Goal: Task Accomplishment & Management: Complete application form

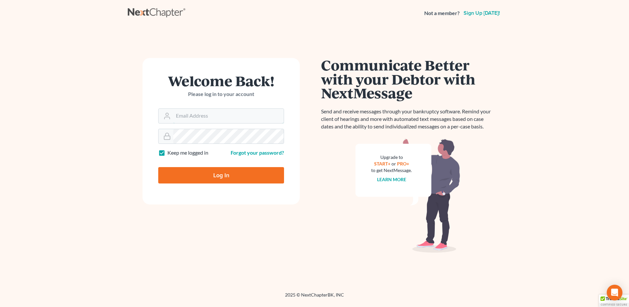
type input "[EMAIL_ADDRESS][DOMAIN_NAME]"
click at [212, 172] on input "Log In" at bounding box center [221, 175] width 126 height 16
type input "Thinking..."
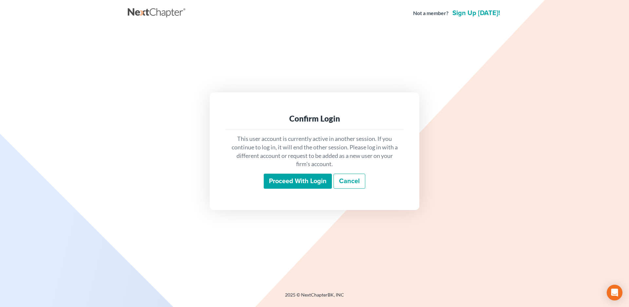
click at [281, 179] on input "Proceed with login" at bounding box center [298, 181] width 68 height 15
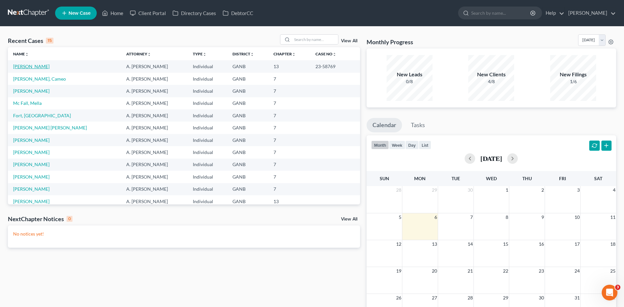
click at [22, 67] on link "[PERSON_NAME]" at bounding box center [31, 67] width 36 height 6
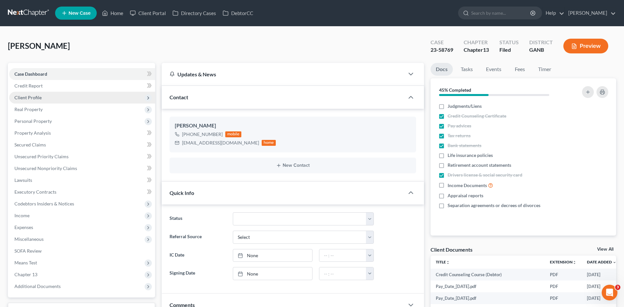
click at [28, 95] on span "Client Profile" at bounding box center [27, 98] width 27 height 6
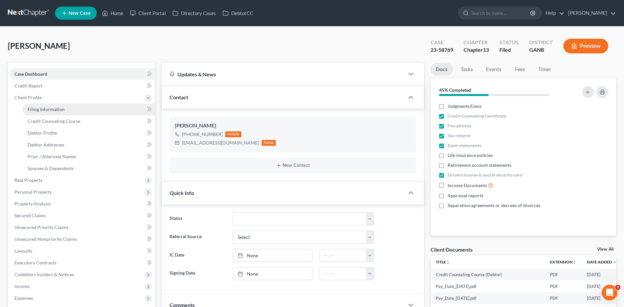
click at [40, 109] on span "Filing Information" at bounding box center [46, 109] width 37 height 6
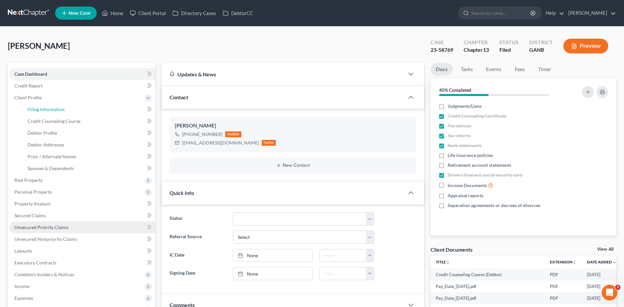
select select "1"
select select "0"
select select "3"
select select "10"
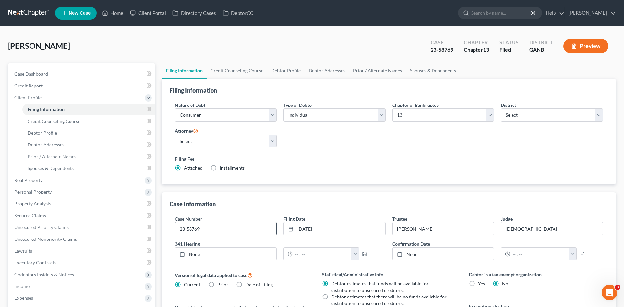
click at [222, 229] on input "23-58769" at bounding box center [226, 228] width 102 height 12
type input "23-58769-jrs"
click at [26, 286] on span "Income" at bounding box center [21, 286] width 15 height 6
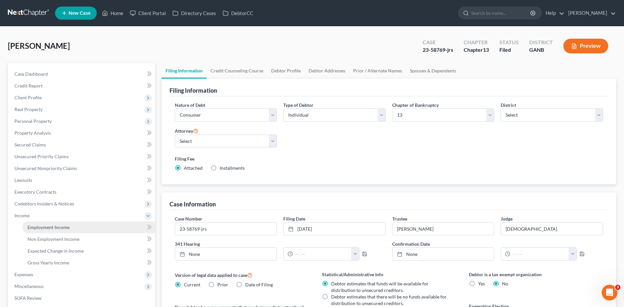
click at [56, 228] on span "Employment Income" at bounding box center [49, 227] width 42 height 6
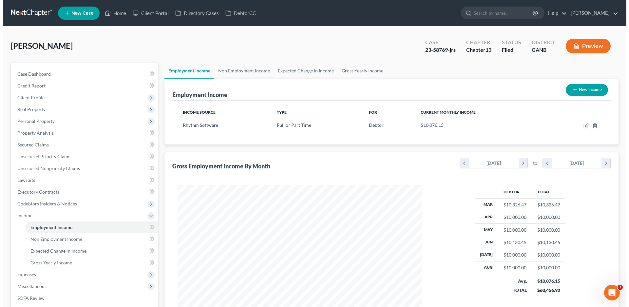
scroll to position [122, 258]
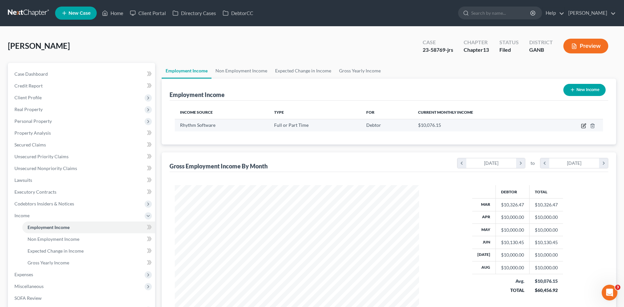
click at [581, 126] on icon "button" at bounding box center [583, 126] width 4 height 4
select select "0"
select select "10"
select select "1"
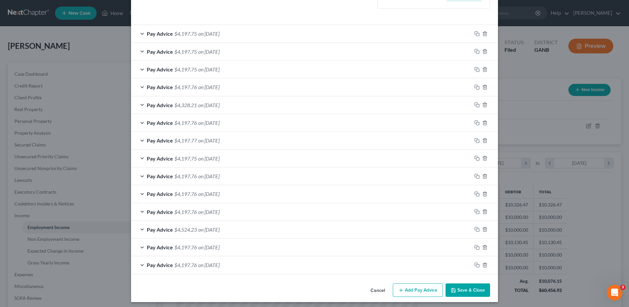
scroll to position [211, 0]
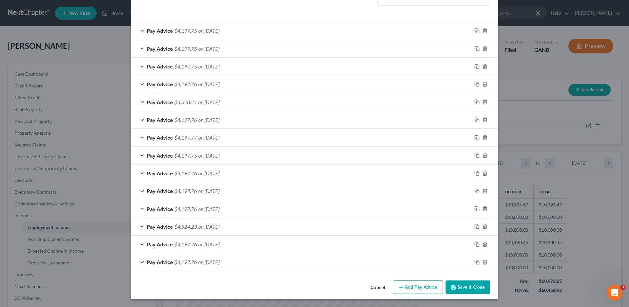
click at [412, 286] on button "Add Pay Advice" at bounding box center [418, 287] width 50 height 14
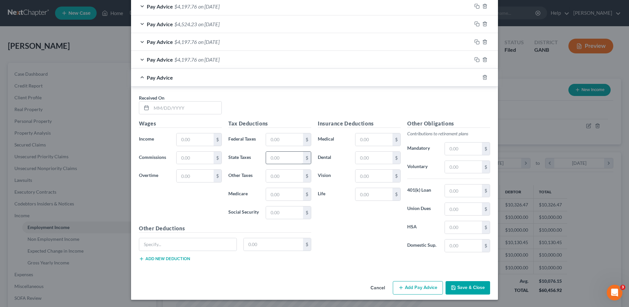
scroll to position [414, 0]
click at [153, 106] on input "text" at bounding box center [186, 107] width 70 height 12
type input "[DATE]"
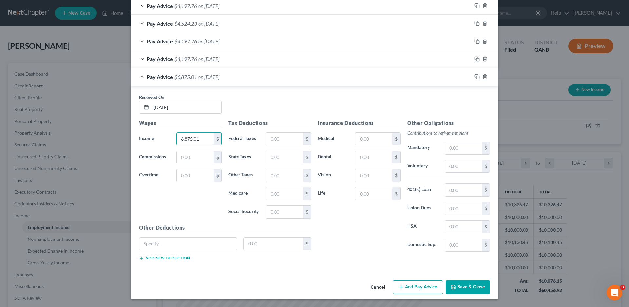
type input "6,875.01"
type input "95.88"
click at [375, 140] on input "text" at bounding box center [374, 139] width 37 height 12
type input "268.00"
type input "21.00"
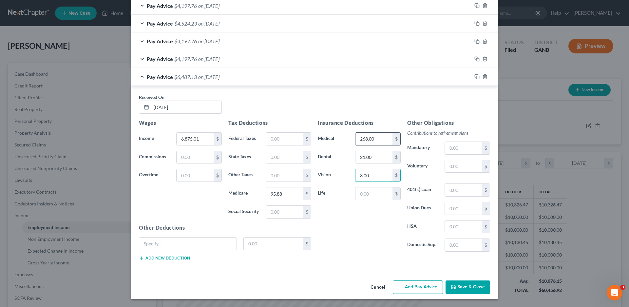
type input "3.00"
click at [364, 194] on input "text" at bounding box center [374, 193] width 37 height 12
type input "2.75"
click at [170, 246] on input "text" at bounding box center [187, 244] width 97 height 12
type input "Spouse Life"
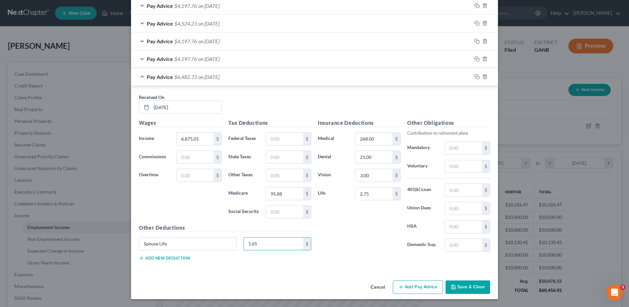
type input "1.65"
click at [143, 260] on button "Add new deduction" at bounding box center [164, 258] width 51 height 5
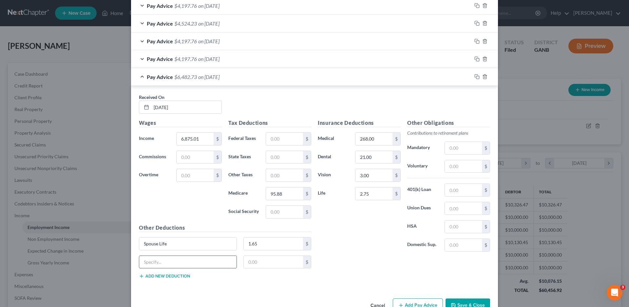
click at [148, 264] on input "text" at bounding box center [187, 262] width 97 height 12
type input "Child Life"
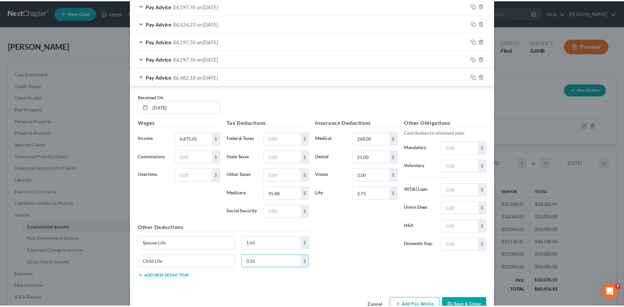
scroll to position [433, 0]
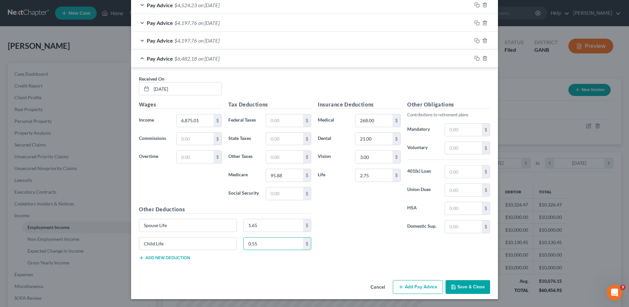
type input "0.55"
click at [468, 287] on button "Save & Close" at bounding box center [468, 287] width 45 height 14
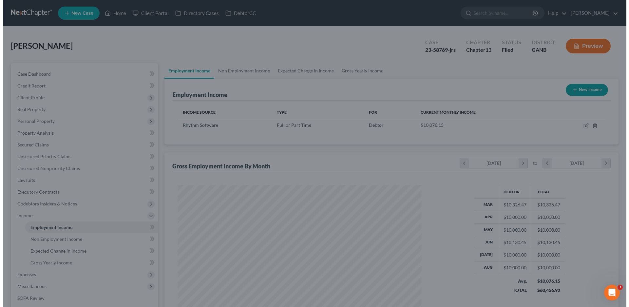
scroll to position [327530, 327395]
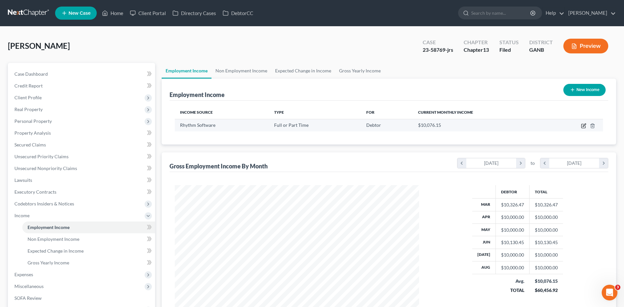
click at [583, 125] on icon "button" at bounding box center [583, 125] width 3 height 3
select select "0"
select select "10"
select select "1"
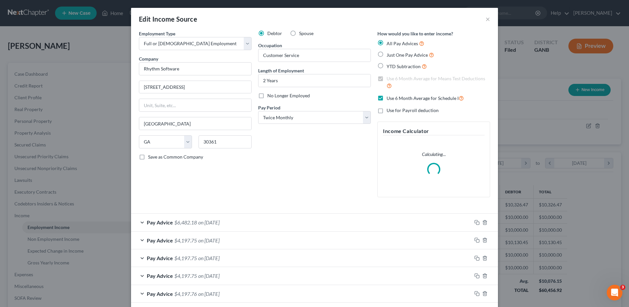
scroll to position [123, 260]
click at [387, 55] on label "Just One Pay Advice" at bounding box center [411, 55] width 48 height 8
click at [389, 55] on input "Just One Pay Advice" at bounding box center [391, 53] width 4 height 4
radio input "true"
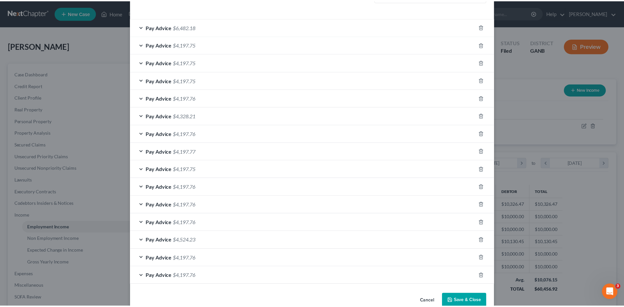
scroll to position [209, 0]
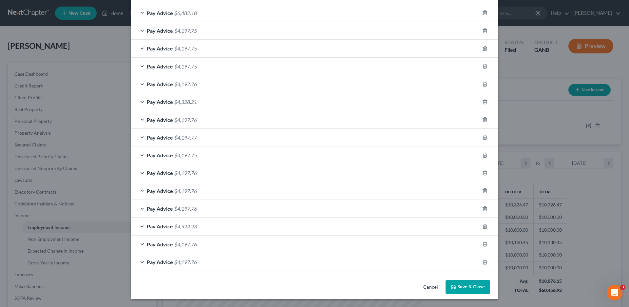
click at [464, 287] on button "Save & Close" at bounding box center [468, 287] width 45 height 14
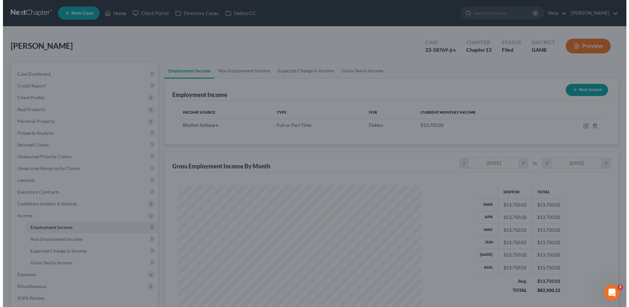
scroll to position [327530, 327395]
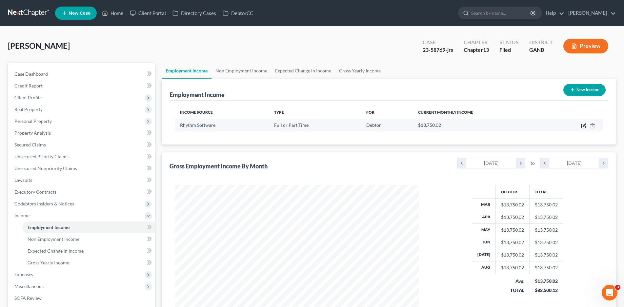
click at [583, 127] on icon "button" at bounding box center [583, 125] width 5 height 5
select select "0"
select select "10"
select select "1"
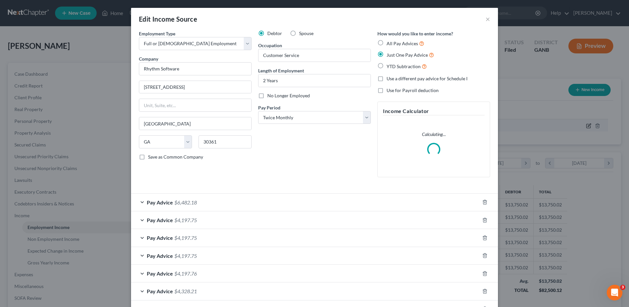
scroll to position [123, 260]
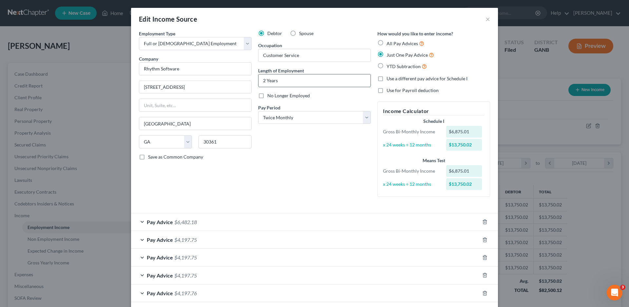
click at [276, 81] on input "2 Years" at bounding box center [315, 80] width 112 height 12
drag, startPoint x: 276, startPoint y: 81, endPoint x: 254, endPoint y: 81, distance: 22.0
click at [255, 81] on div "Debtor Spouse Occupation Customer Service Length of Employment 2 Years No Longe…" at bounding box center [314, 116] width 119 height 172
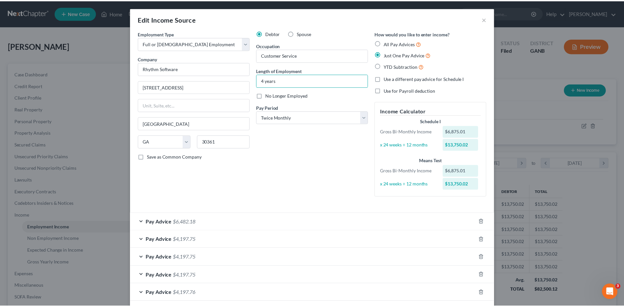
scroll to position [209, 0]
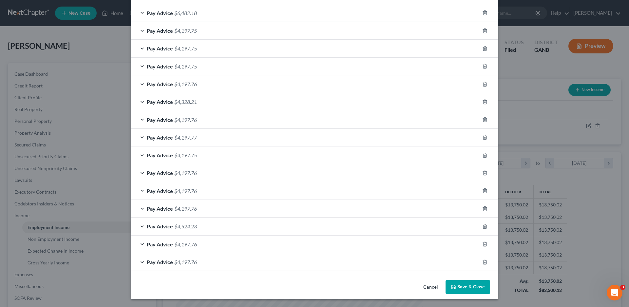
type input "4 years"
click at [466, 289] on button "Save & Close" at bounding box center [468, 287] width 45 height 14
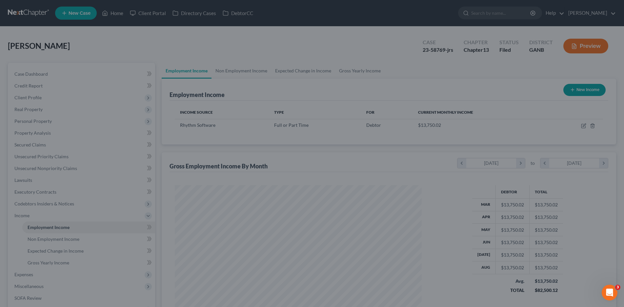
scroll to position [327530, 327395]
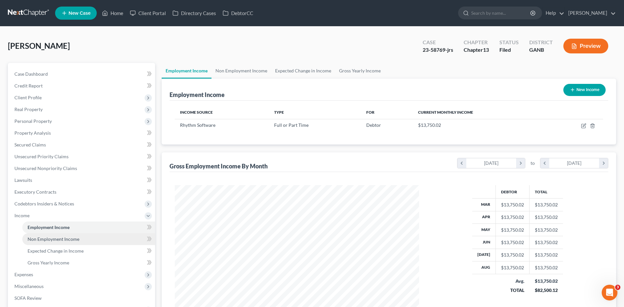
click at [53, 239] on span "Non Employment Income" at bounding box center [54, 239] width 52 height 6
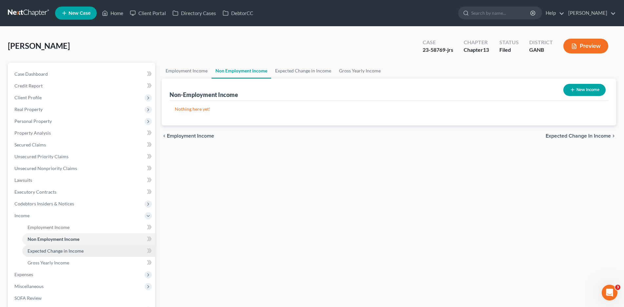
click at [54, 248] on span "Expected Change in Income" at bounding box center [56, 251] width 56 height 6
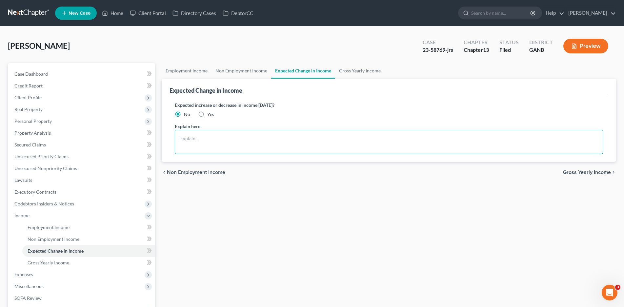
click at [214, 140] on textarea at bounding box center [389, 142] width 428 height 24
type textarea "Spouse has been unemployed since [DATE] and is actively looking for employment."
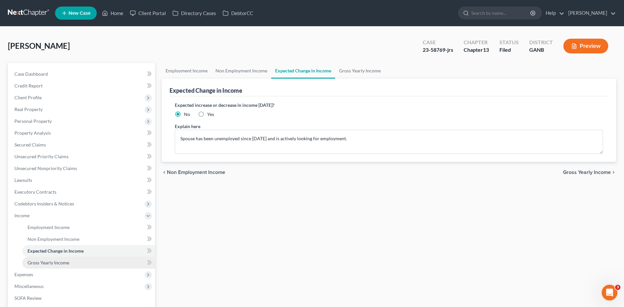
click at [38, 261] on span "Gross Yearly Income" at bounding box center [49, 263] width 42 height 6
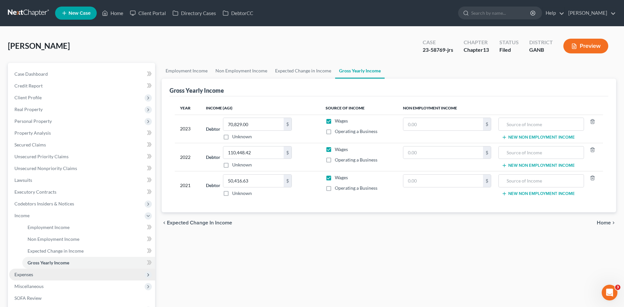
click at [24, 275] on span "Expenses" at bounding box center [23, 275] width 19 height 6
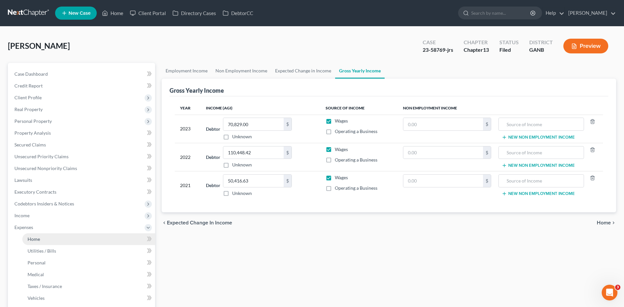
click at [39, 237] on span "Home" at bounding box center [34, 239] width 12 height 6
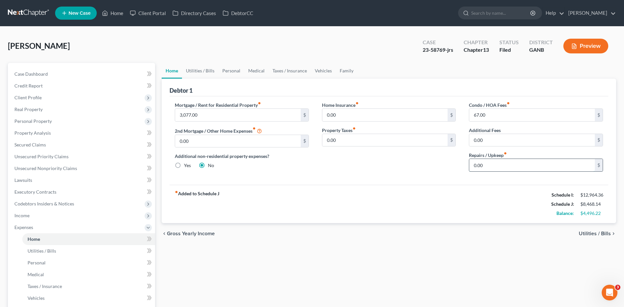
click at [492, 164] on input "0.00" at bounding box center [531, 165] width 125 height 12
type input "200.00"
drag, startPoint x: 206, startPoint y: 113, endPoint x: 207, endPoint y: 119, distance: 5.6
click at [206, 114] on input "3,077.00" at bounding box center [237, 115] width 125 height 12
click at [220, 116] on input "3,077.00" at bounding box center [237, 115] width 125 height 12
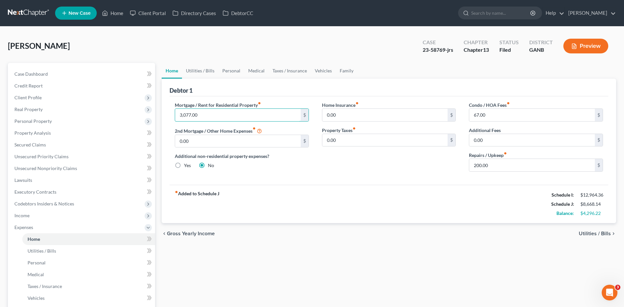
drag, startPoint x: 200, startPoint y: 117, endPoint x: 169, endPoint y: 113, distance: 31.7
click at [169, 113] on div "Mortgage / Rent for Residential Property fiber_manual_record 3,077.00 $ 2nd Mor…" at bounding box center [241, 139] width 147 height 75
type input "3,585.28"
click at [201, 70] on link "Utilities / Bills" at bounding box center [200, 71] width 36 height 16
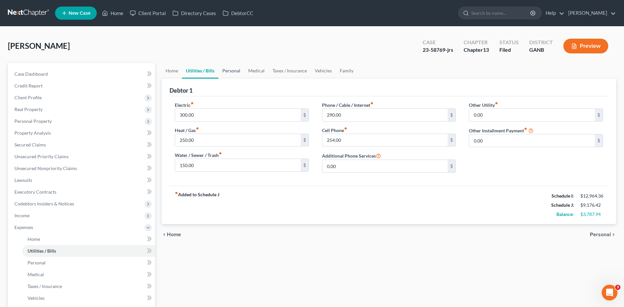
click at [231, 71] on link "Personal" at bounding box center [231, 71] width 26 height 16
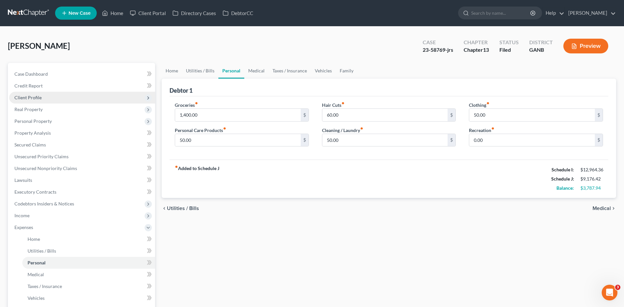
click at [37, 97] on span "Client Profile" at bounding box center [27, 98] width 27 height 6
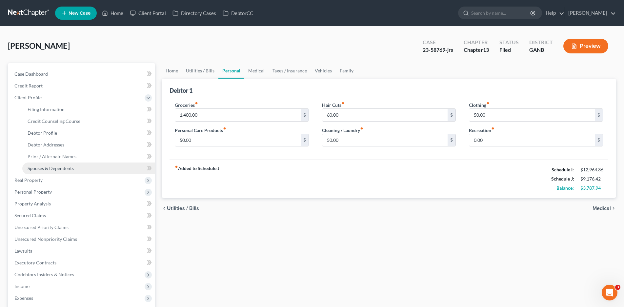
click at [58, 170] on span "Spouses & Dependents" at bounding box center [51, 168] width 46 height 6
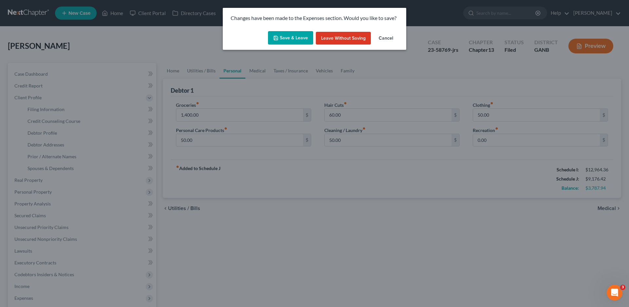
click at [299, 35] on button "Save & Leave" at bounding box center [290, 38] width 45 height 14
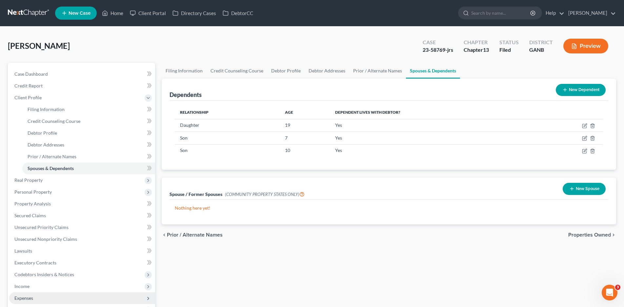
click at [21, 298] on span "Expenses" at bounding box center [23, 298] width 19 height 6
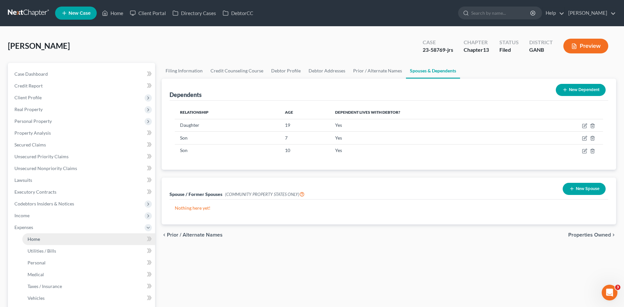
scroll to position [136, 0]
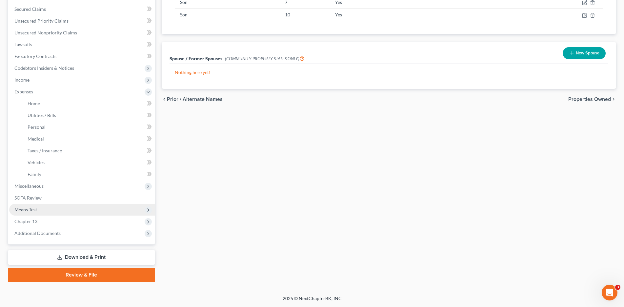
click at [20, 211] on span "Means Test" at bounding box center [25, 210] width 23 height 6
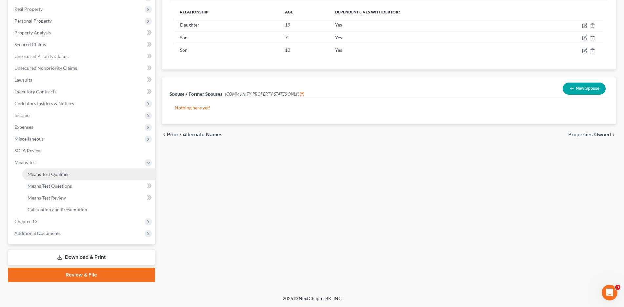
click at [50, 174] on span "Means Test Qualifier" at bounding box center [49, 174] width 42 height 6
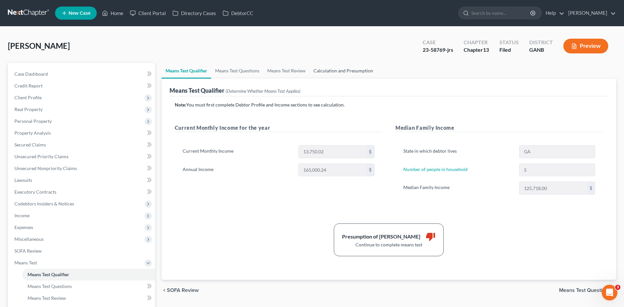
click at [335, 71] on link "Calculation and Presumption" at bounding box center [342, 71] width 67 height 16
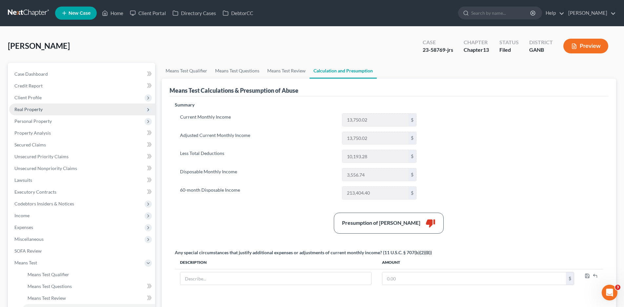
click at [24, 106] on span "Real Property" at bounding box center [82, 110] width 146 height 12
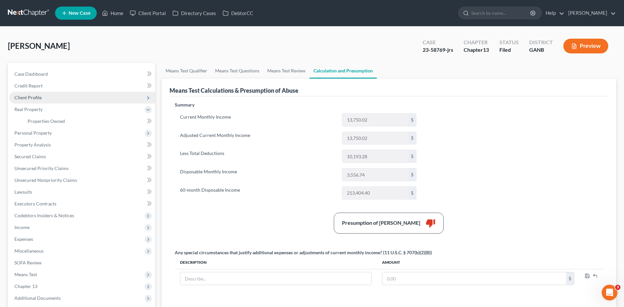
click at [29, 99] on span "Client Profile" at bounding box center [27, 98] width 27 height 6
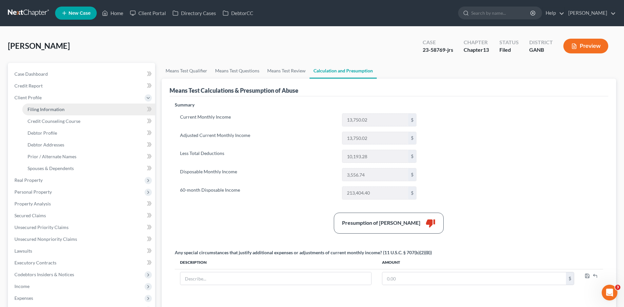
click at [53, 110] on span "Filing Information" at bounding box center [46, 109] width 37 height 6
select select "1"
select select "0"
select select "3"
select select "19"
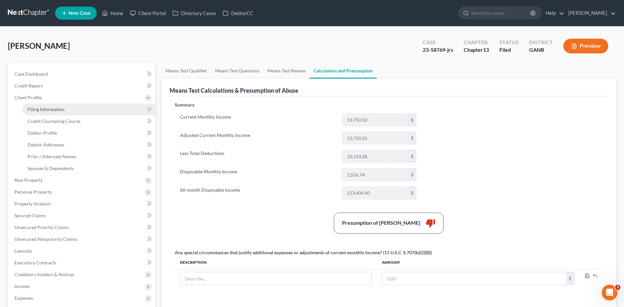
select select "2"
select select "10"
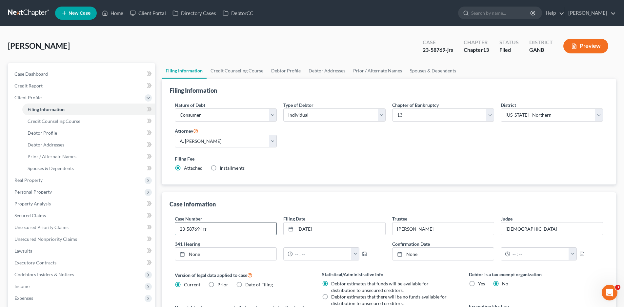
click at [221, 231] on input "23-58769-jrs" at bounding box center [226, 228] width 102 height 12
type input "23-58769-jwc"
click at [524, 229] on input "[DEMOGRAPHIC_DATA]" at bounding box center [552, 228] width 102 height 12
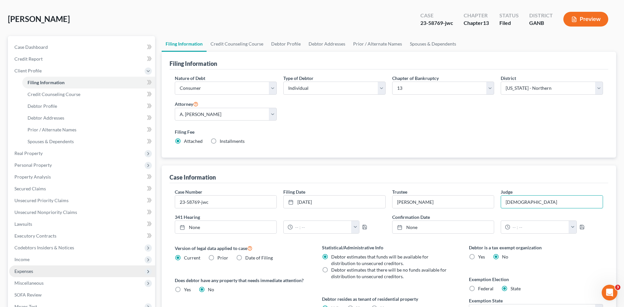
scroll to position [98, 0]
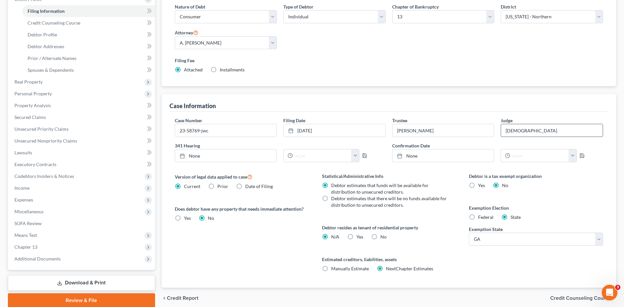
click at [518, 127] on input "[DEMOGRAPHIC_DATA]" at bounding box center [552, 130] width 102 height 12
drag, startPoint x: 518, startPoint y: 132, endPoint x: 495, endPoint y: 136, distance: 23.3
click at [495, 136] on div "Case Number 23-58769-jwc Filing Date [DATE] close Date [DATE] Time 12:00 AM che…" at bounding box center [388, 142] width 434 height 50
type input "[PERSON_NAME]"
click at [31, 239] on span "Means Test" at bounding box center [82, 235] width 146 height 12
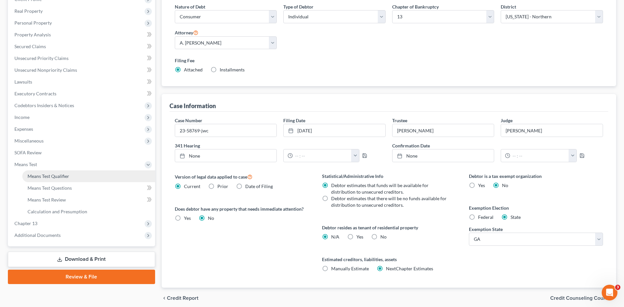
click at [68, 174] on span "Means Test Qualifier" at bounding box center [49, 176] width 42 height 6
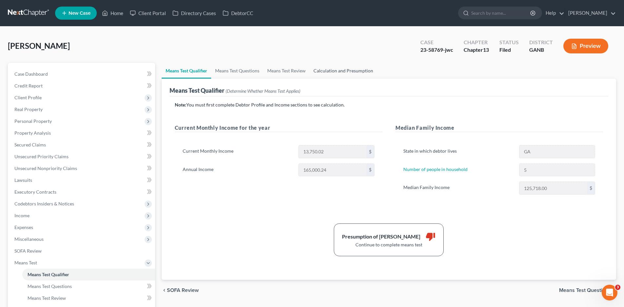
click at [327, 68] on link "Calculation and Presumption" at bounding box center [342, 71] width 67 height 16
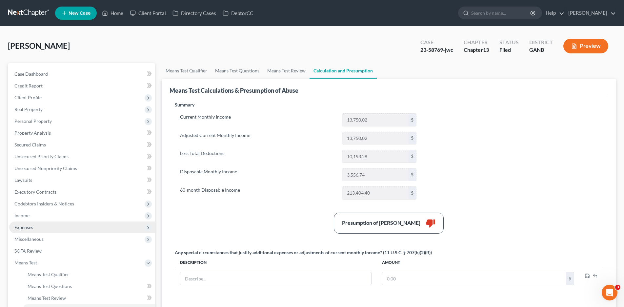
click at [35, 228] on span "Expenses" at bounding box center [82, 227] width 146 height 12
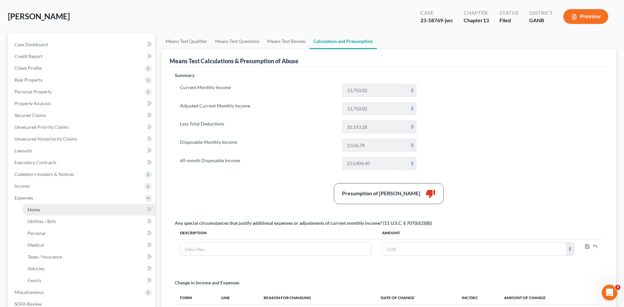
scroll to position [131, 0]
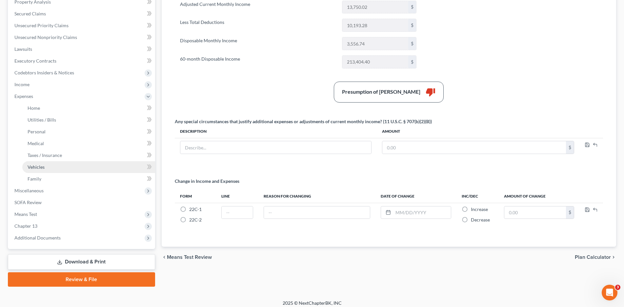
click at [40, 167] on span "Vehicles" at bounding box center [36, 167] width 17 height 6
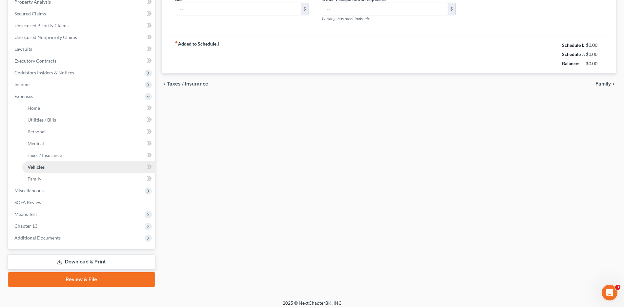
type input "233.00"
type input "250.00"
type input "42.14"
type input "30.00"
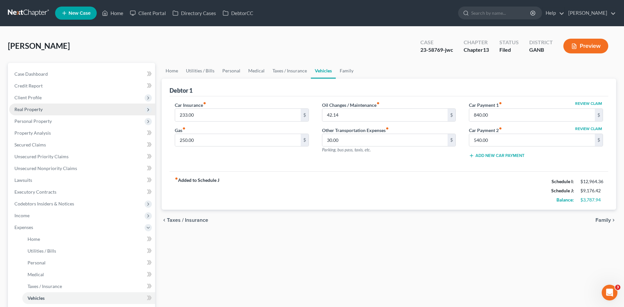
click at [30, 107] on span "Real Property" at bounding box center [28, 109] width 28 height 6
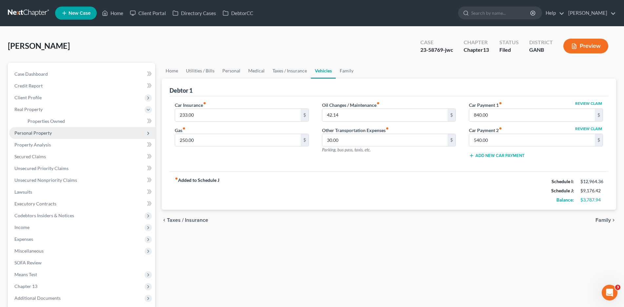
click at [38, 132] on span "Personal Property" at bounding box center [32, 133] width 37 height 6
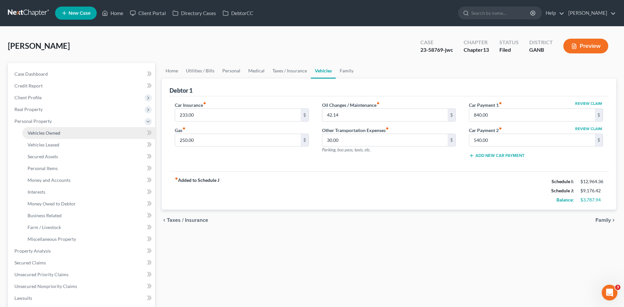
click at [40, 134] on span "Vehicles Owned" at bounding box center [44, 133] width 33 height 6
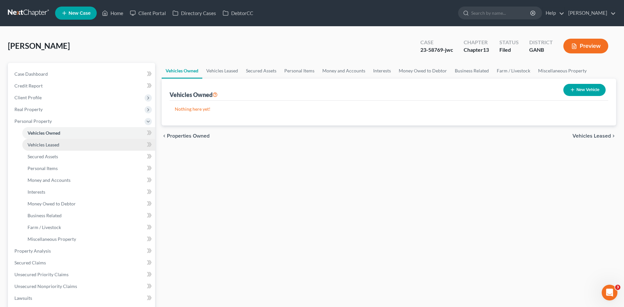
click at [52, 144] on span "Vehicles Leased" at bounding box center [44, 145] width 32 height 6
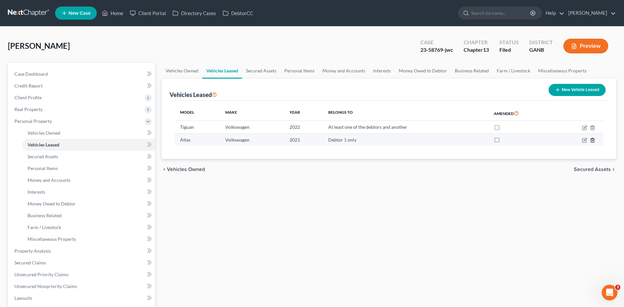
click at [592, 140] on line "button" at bounding box center [592, 140] width 0 height 1
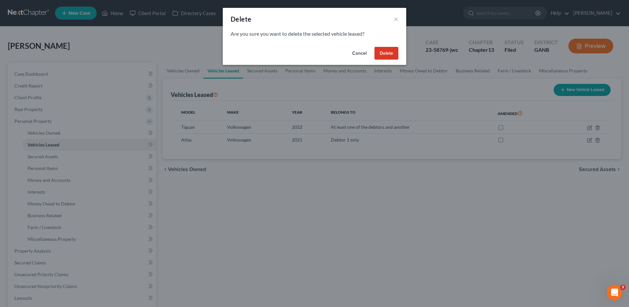
click at [389, 53] on button "Delete" at bounding box center [387, 53] width 24 height 13
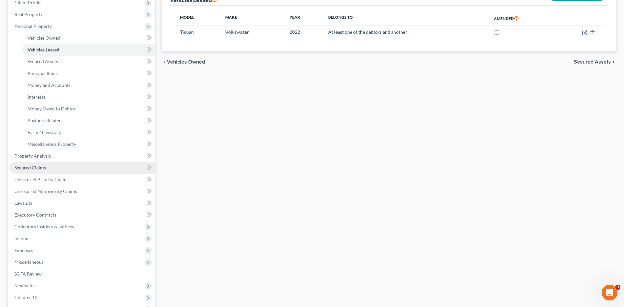
scroll to position [131, 0]
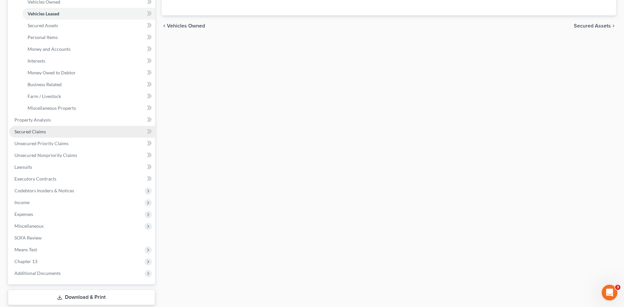
click at [39, 130] on span "Secured Claims" at bounding box center [29, 132] width 31 height 6
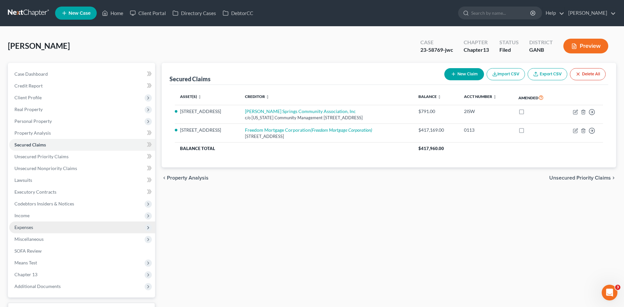
click at [25, 225] on span "Expenses" at bounding box center [23, 227] width 19 height 6
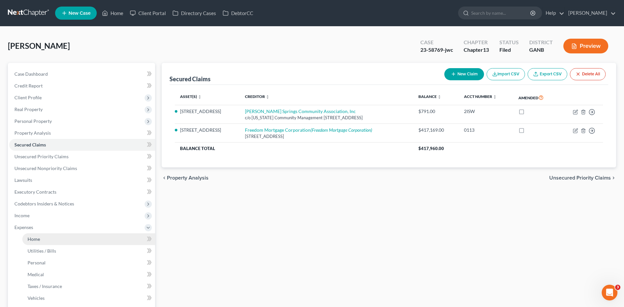
scroll to position [33, 0]
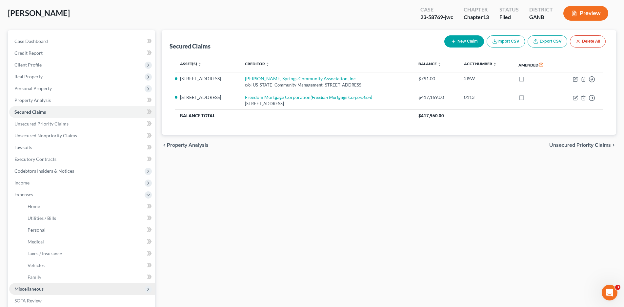
click at [28, 290] on span "Miscellaneous" at bounding box center [28, 289] width 29 height 6
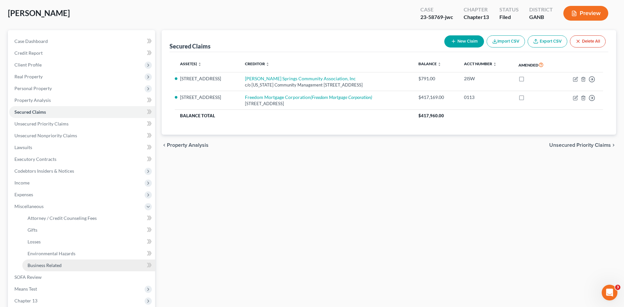
click at [39, 265] on span "Business Related" at bounding box center [45, 265] width 34 height 6
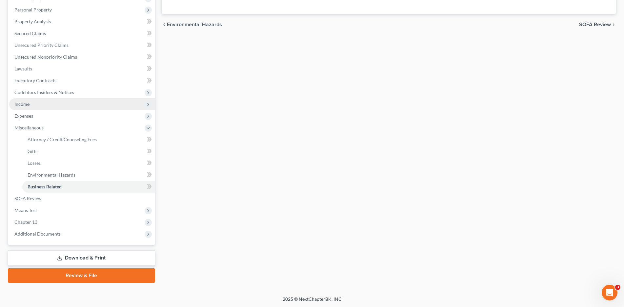
scroll to position [112, 0]
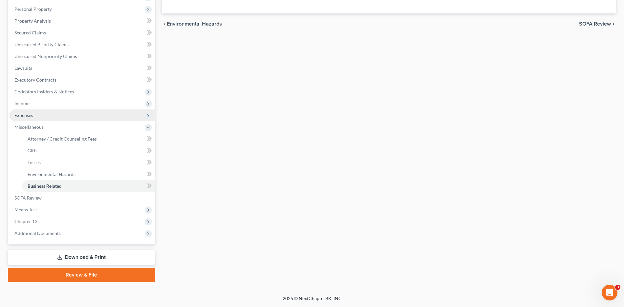
click at [24, 111] on span "Expenses" at bounding box center [82, 115] width 146 height 12
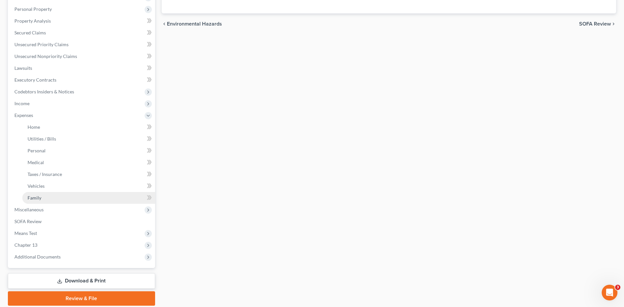
click at [41, 197] on span "Family" at bounding box center [35, 198] width 14 height 6
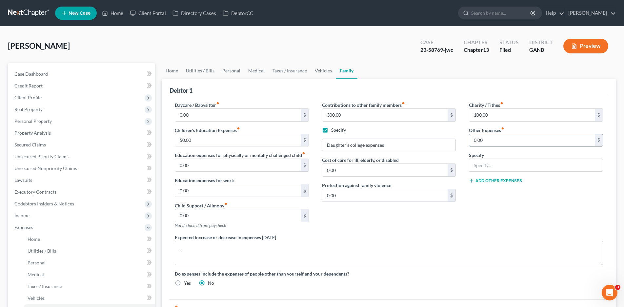
click at [495, 143] on input "0.00" at bounding box center [531, 140] width 125 height 12
type input "769.26"
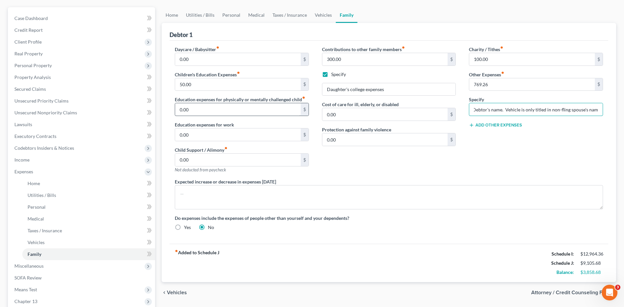
scroll to position [131, 0]
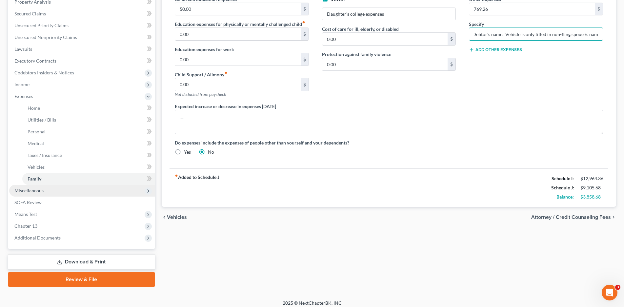
type input "Lease payment for vehicle not titled in Debtor's name. Vehicle is only titled i…"
click at [37, 192] on span "Miscellaneous" at bounding box center [28, 191] width 29 height 6
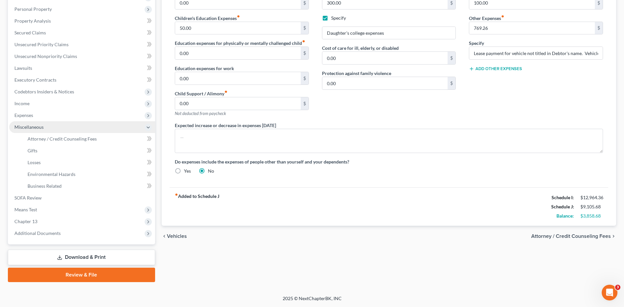
scroll to position [112, 0]
click at [26, 113] on span "Expenses" at bounding box center [23, 115] width 19 height 6
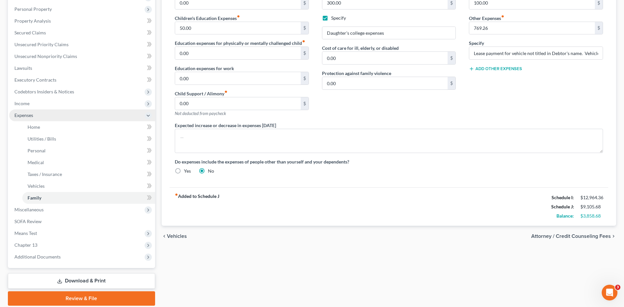
scroll to position [131, 0]
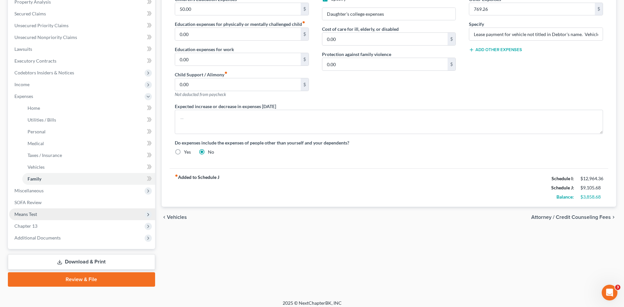
click at [30, 214] on span "Means Test" at bounding box center [25, 214] width 23 height 6
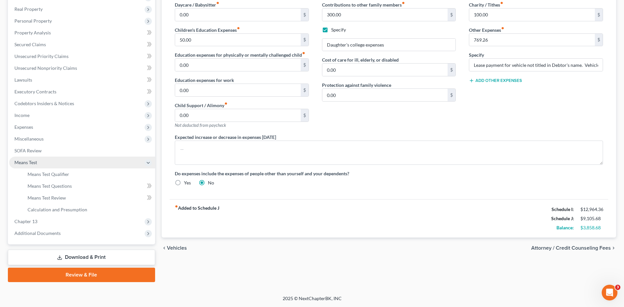
scroll to position [100, 0]
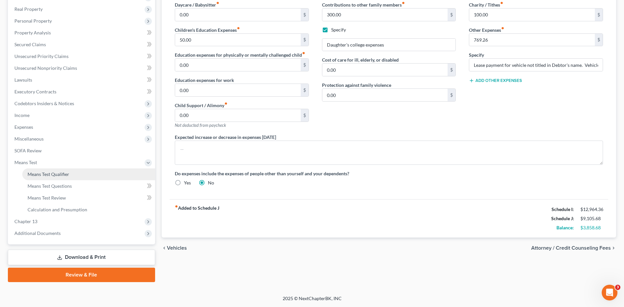
click at [57, 174] on span "Means Test Qualifier" at bounding box center [49, 174] width 42 height 6
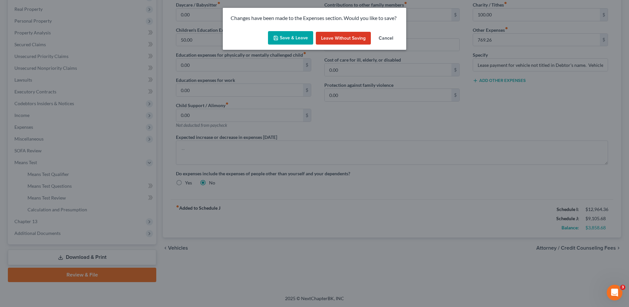
click at [284, 40] on button "Save & Leave" at bounding box center [290, 38] width 45 height 14
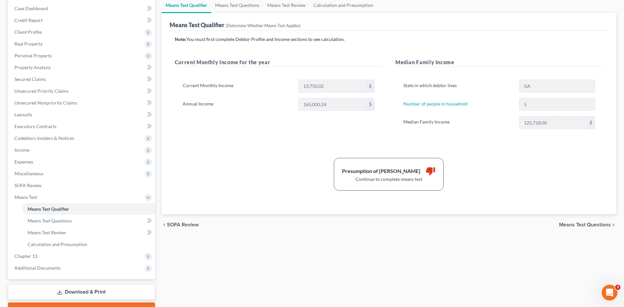
scroll to position [100, 0]
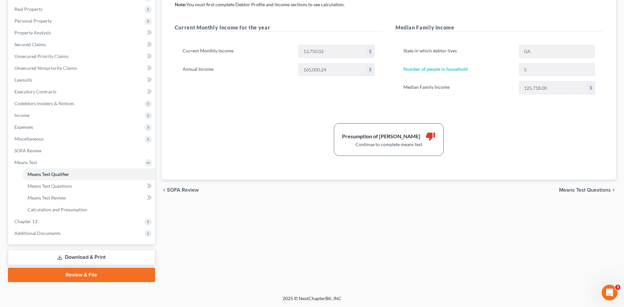
click at [583, 189] on span "Means Test Questions" at bounding box center [585, 189] width 52 height 5
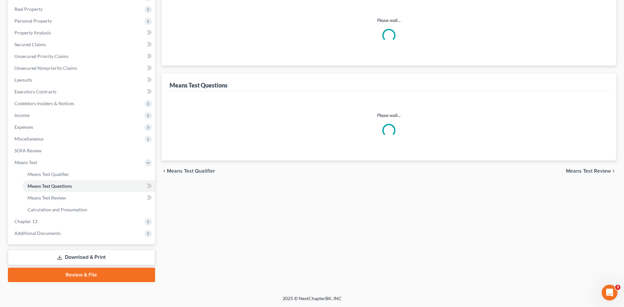
select select "0"
select select "60"
select select "0"
select select "60"
select select "5"
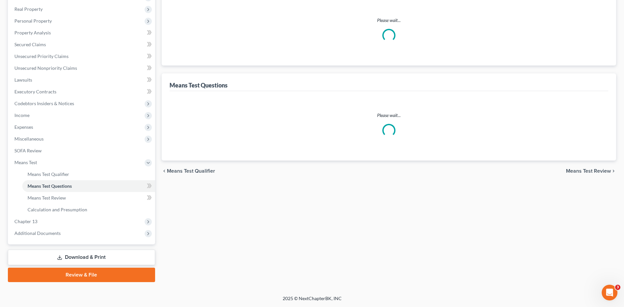
select select "2"
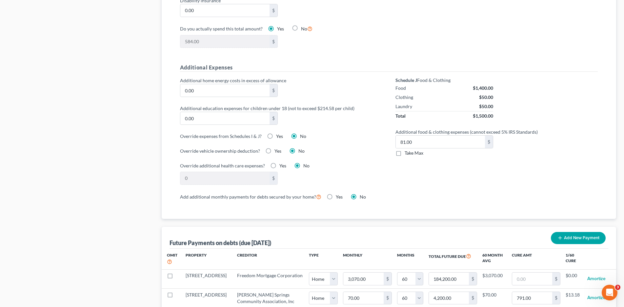
scroll to position [459, 0]
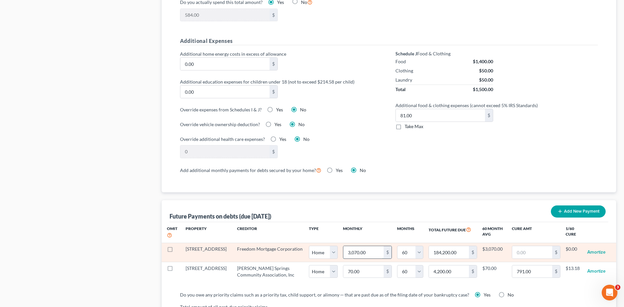
click at [355, 247] on input "3,070.00" at bounding box center [363, 252] width 40 height 12
click at [357, 246] on input "3,070.00" at bounding box center [363, 252] width 40 height 12
drag, startPoint x: 357, startPoint y: 246, endPoint x: 328, endPoint y: 249, distance: 28.9
click at [343, 248] on div "3,070.00 $" at bounding box center [367, 252] width 48 height 13
type input "3"
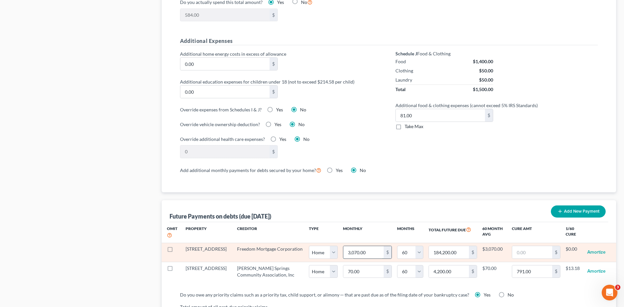
type input "180.00"
type input "35"
type input "2,100.00"
type input "358"
type input "21,480.00"
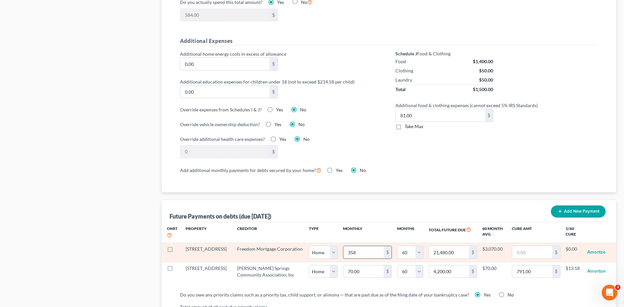
type input "3585"
type input "215,100.00"
type input "3,585."
select select "0"
select select "60"
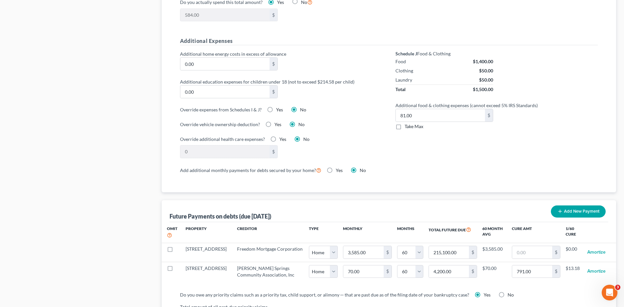
select select "0"
select select "60"
select select "0"
select select "60"
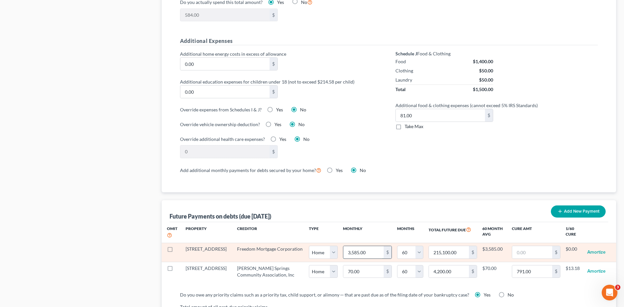
click at [355, 247] on input "3,585.00" at bounding box center [363, 252] width 40 height 12
type input "3,585."
select select "0"
select select "60"
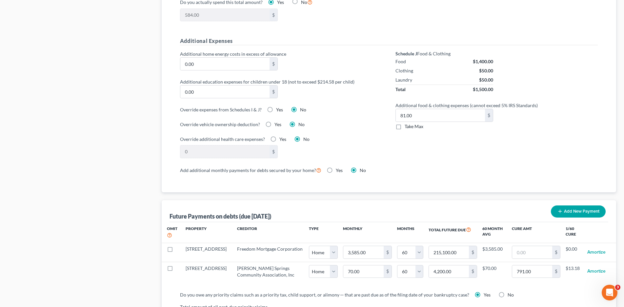
select select "0"
select select "60"
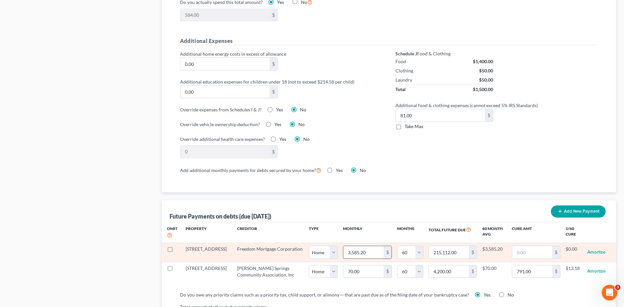
select select "0"
select select "60"
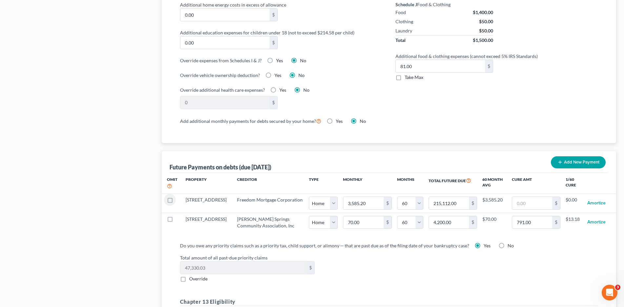
scroll to position [623, 0]
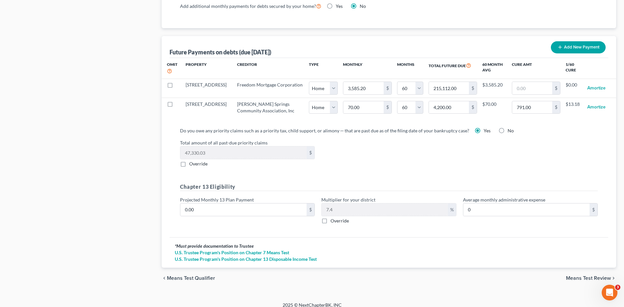
click at [576, 276] on span "Means Test Review" at bounding box center [588, 278] width 45 height 5
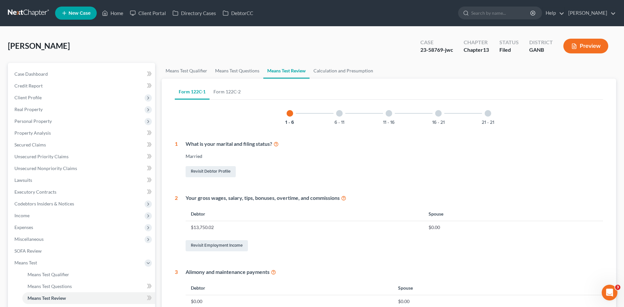
click at [340, 114] on div at bounding box center [339, 113] width 7 height 7
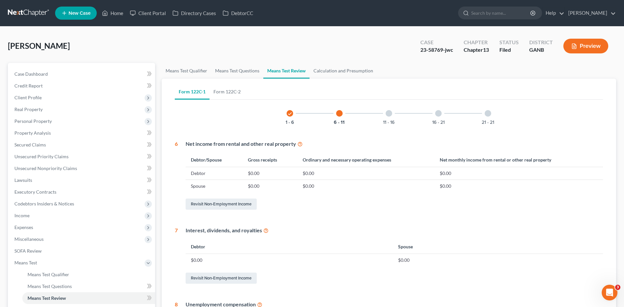
click at [488, 113] on div at bounding box center [487, 113] width 7 height 7
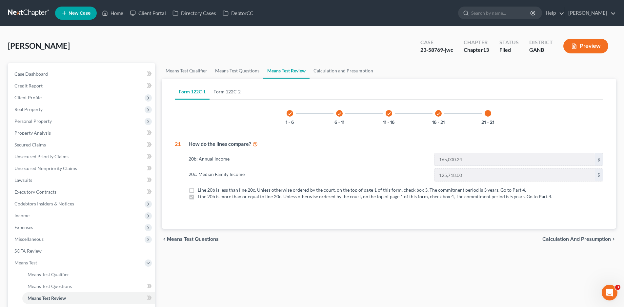
click at [222, 91] on link "Form 122C-2" at bounding box center [226, 92] width 35 height 16
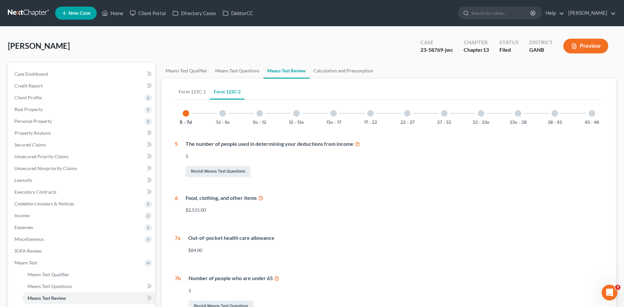
click at [592, 115] on div at bounding box center [591, 113] width 7 height 7
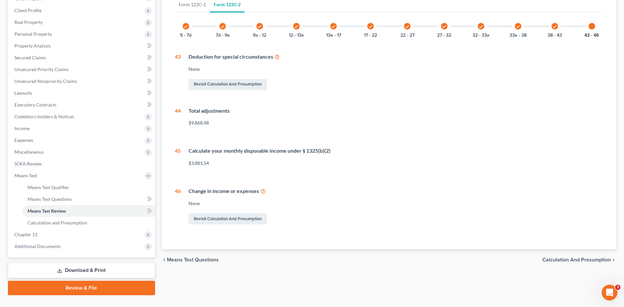
scroll to position [100, 0]
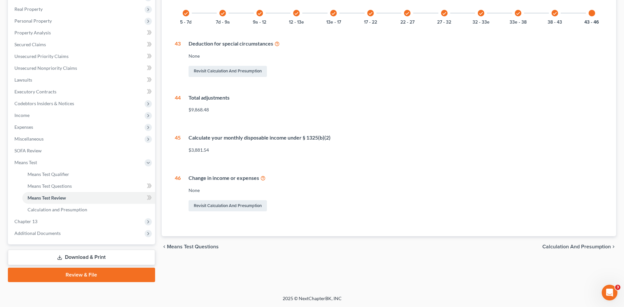
click at [557, 246] on span "Calculation and Presumption" at bounding box center [576, 246] width 68 height 5
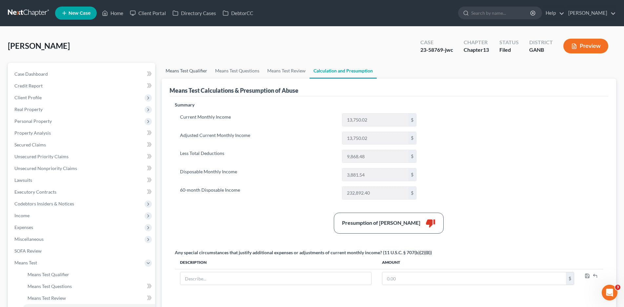
click at [194, 69] on link "Means Test Qualifier" at bounding box center [186, 71] width 49 height 16
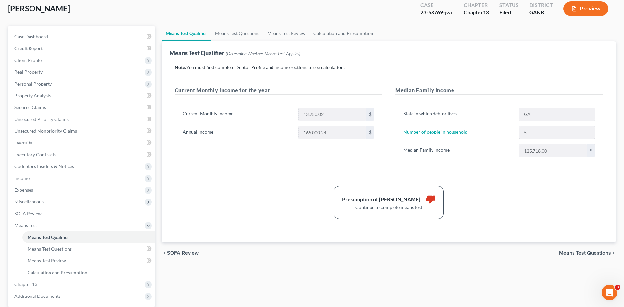
scroll to position [100, 0]
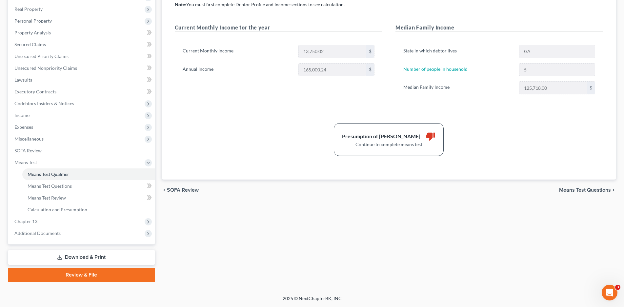
click at [580, 191] on span "Means Test Questions" at bounding box center [585, 189] width 52 height 5
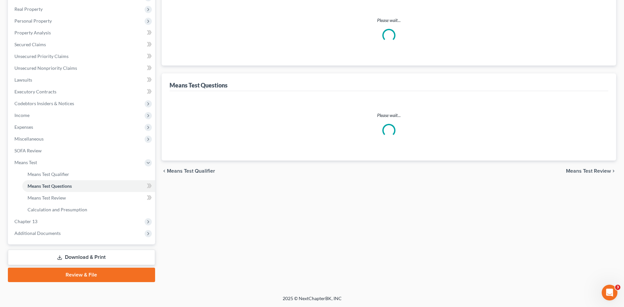
scroll to position [100, 0]
select select "0"
select select "60"
select select "0"
select select "60"
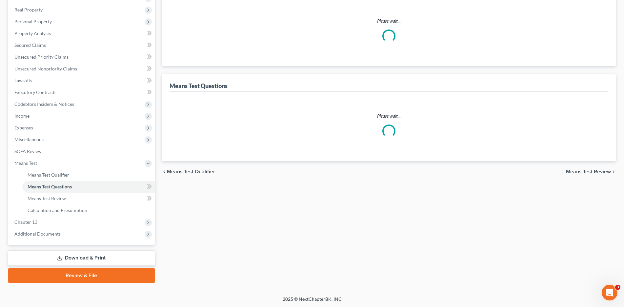
select select "5"
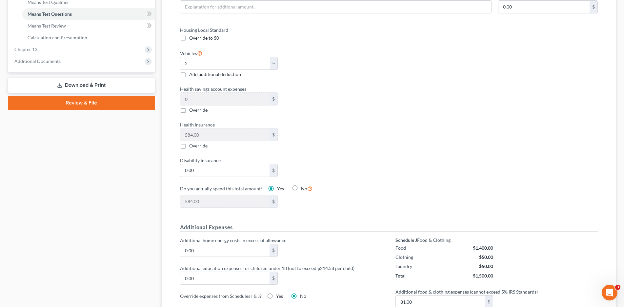
scroll to position [295, 0]
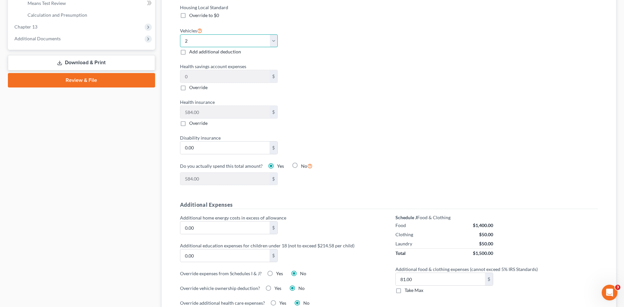
click at [275, 34] on select "Select 0 1 2 3 4 5" at bounding box center [229, 40] width 98 height 13
select select "1"
click at [180, 34] on select "Select 0 1 2 3 4 5" at bounding box center [229, 40] width 98 height 13
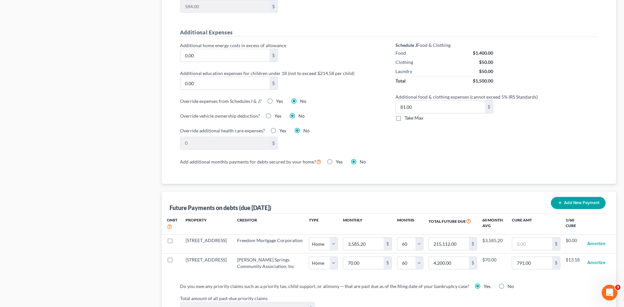
scroll to position [623, 0]
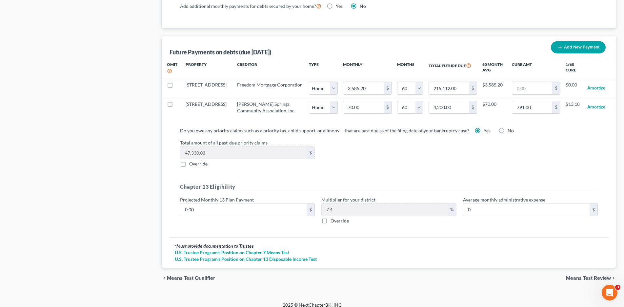
drag, startPoint x: 576, startPoint y: 270, endPoint x: 517, endPoint y: 281, distance: 60.3
click at [576, 276] on span "Means Test Review" at bounding box center [588, 278] width 45 height 5
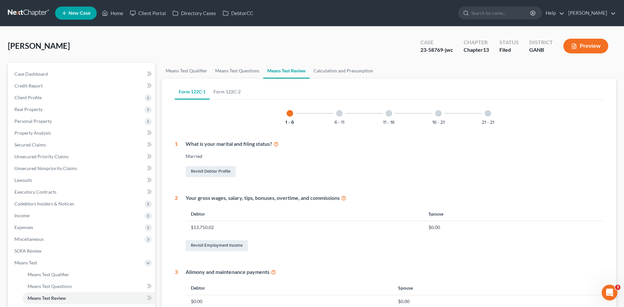
click at [340, 115] on div at bounding box center [339, 113] width 7 height 7
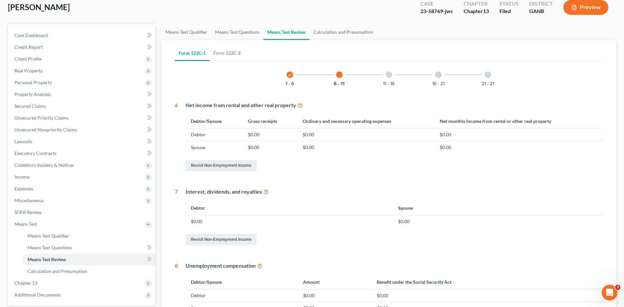
scroll to position [33, 0]
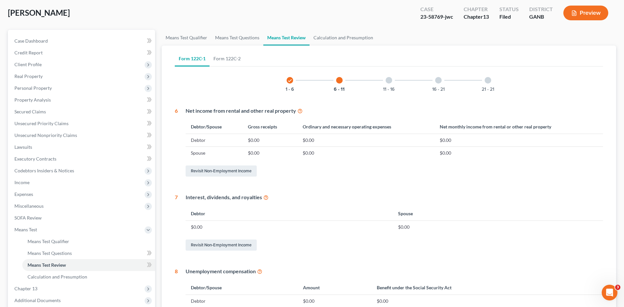
click at [390, 81] on div at bounding box center [388, 80] width 7 height 7
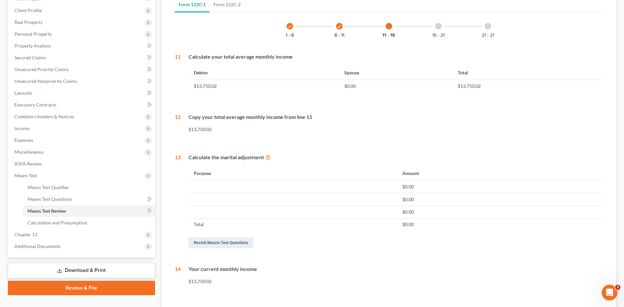
scroll to position [49, 0]
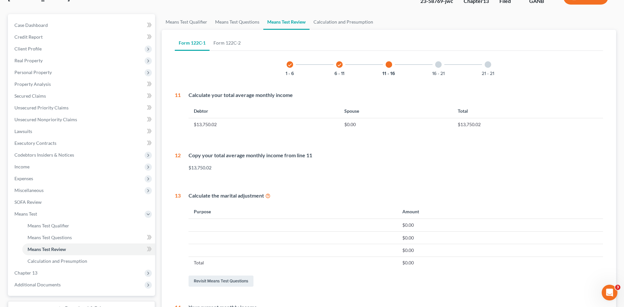
click at [437, 68] on div "16 - 21" at bounding box center [438, 64] width 22 height 22
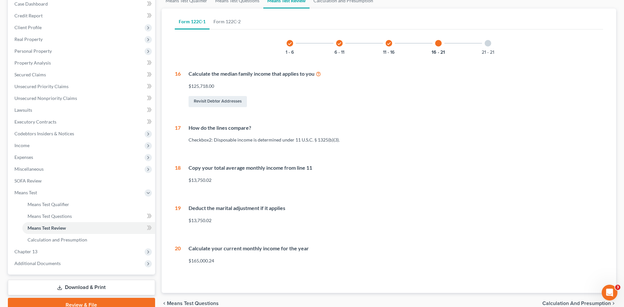
scroll to position [102, 0]
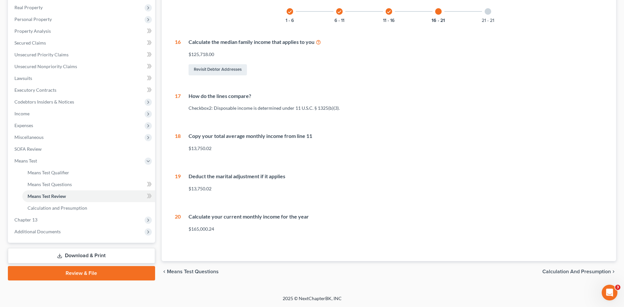
click at [488, 13] on div at bounding box center [487, 11] width 7 height 7
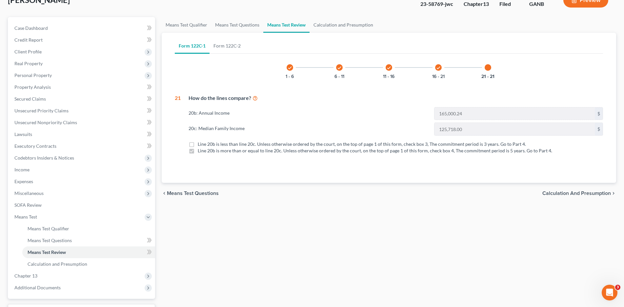
scroll to position [0, 0]
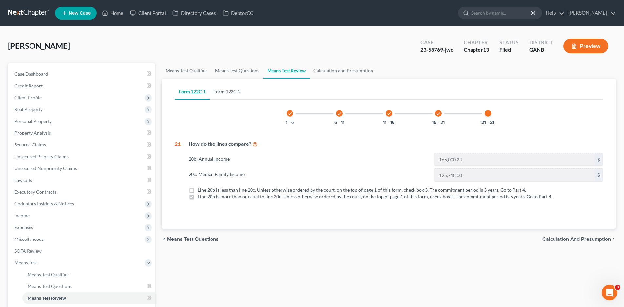
click at [227, 93] on link "Form 122C-2" at bounding box center [226, 92] width 35 height 16
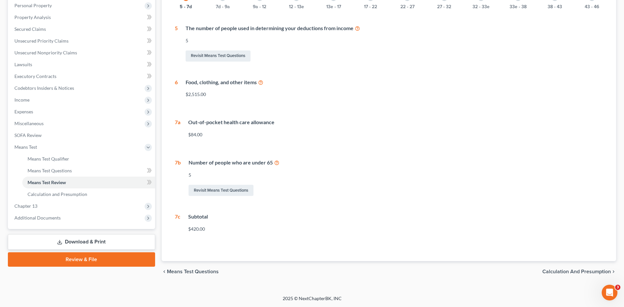
scroll to position [83, 0]
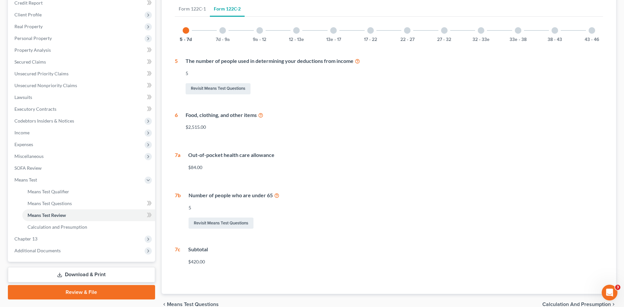
click at [222, 31] on div at bounding box center [222, 30] width 7 height 7
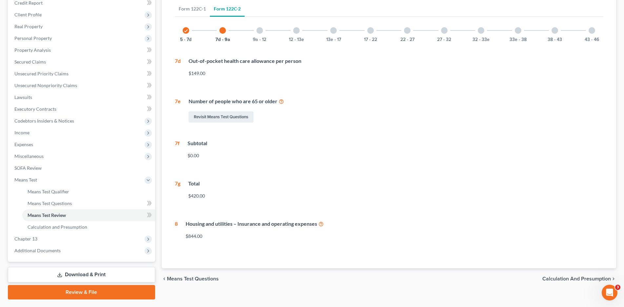
click at [258, 31] on div at bounding box center [259, 30] width 7 height 7
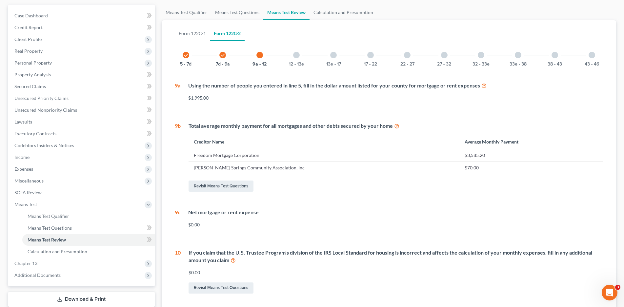
scroll to position [39, 0]
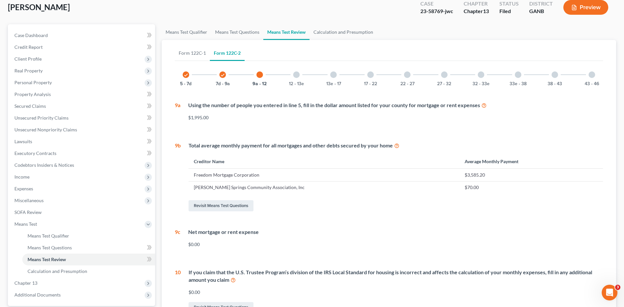
click at [296, 76] on div at bounding box center [296, 74] width 7 height 7
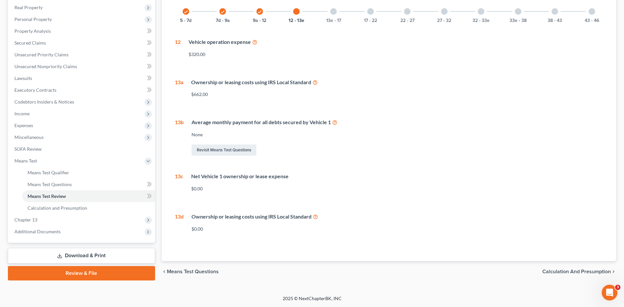
scroll to position [69, 0]
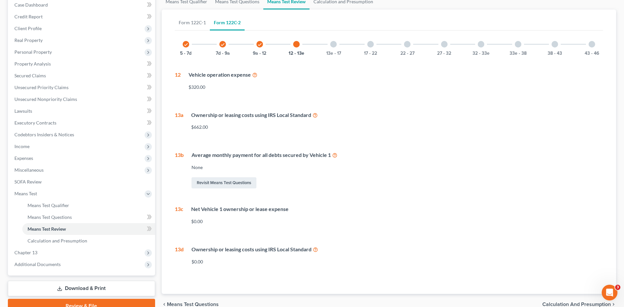
click at [332, 45] on div at bounding box center [333, 44] width 7 height 7
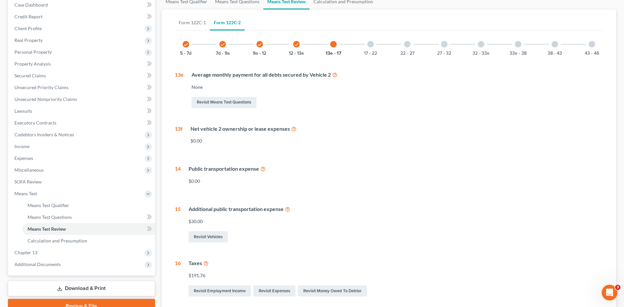
click at [370, 47] on div "17 - 22" at bounding box center [370, 44] width 22 height 22
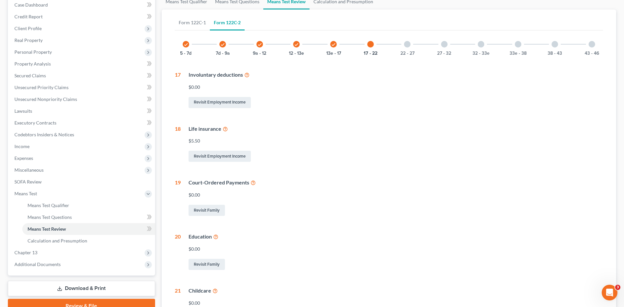
click at [408, 47] on div at bounding box center [407, 44] width 7 height 7
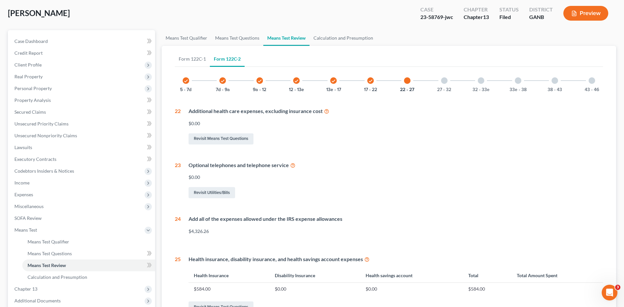
scroll to position [32, 0]
click at [444, 79] on div at bounding box center [444, 81] width 7 height 7
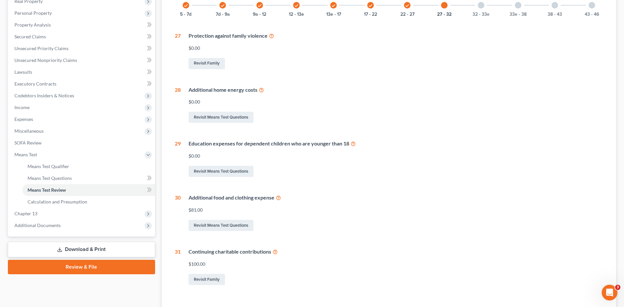
scroll to position [91, 0]
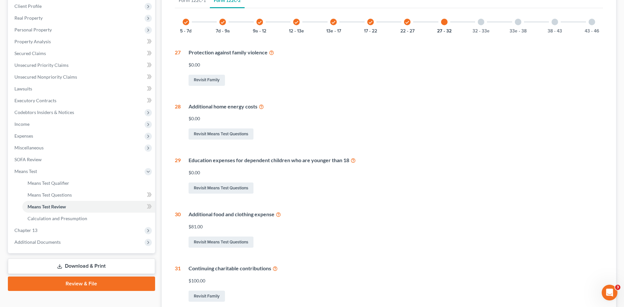
click at [482, 20] on div at bounding box center [480, 22] width 7 height 7
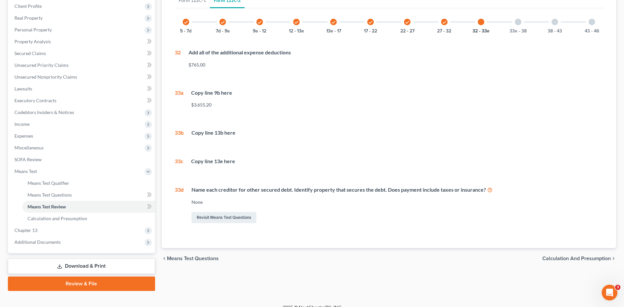
click at [515, 22] on div at bounding box center [517, 22] width 7 height 7
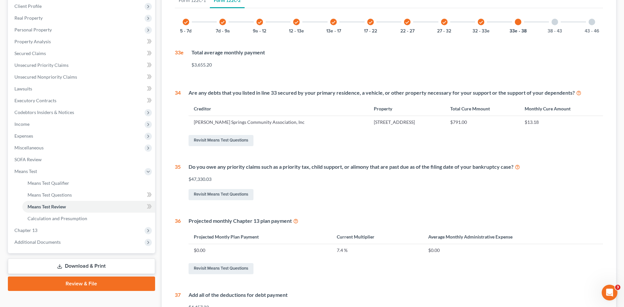
click at [553, 23] on div at bounding box center [554, 22] width 7 height 7
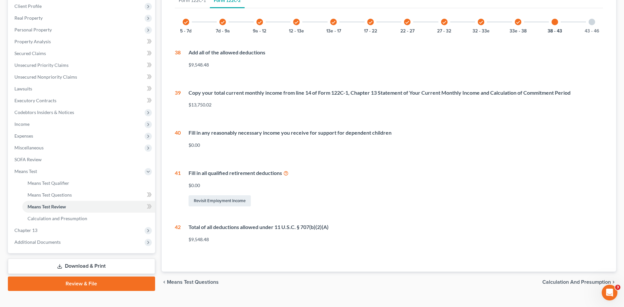
click at [592, 22] on div at bounding box center [591, 22] width 7 height 7
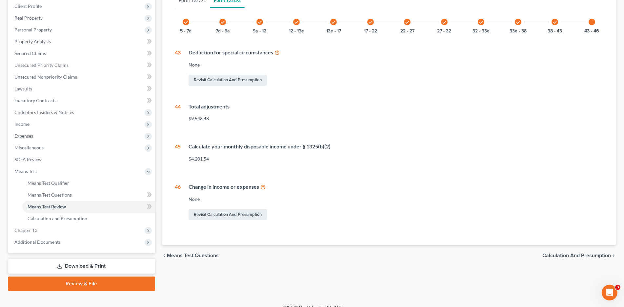
click at [555, 253] on span "Calculation and Presumption" at bounding box center [576, 255] width 68 height 5
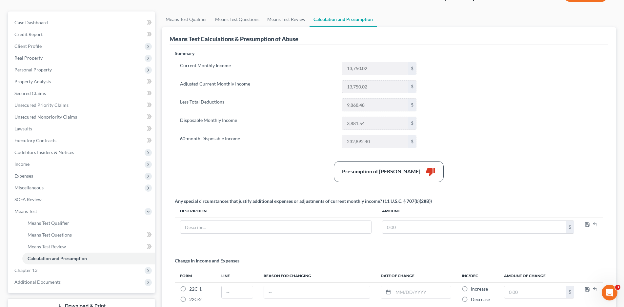
scroll to position [18, 0]
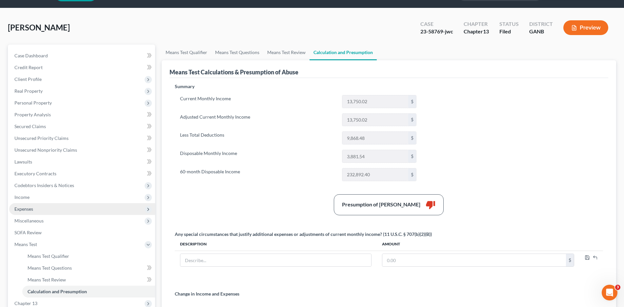
click at [21, 207] on span "Expenses" at bounding box center [23, 209] width 19 height 6
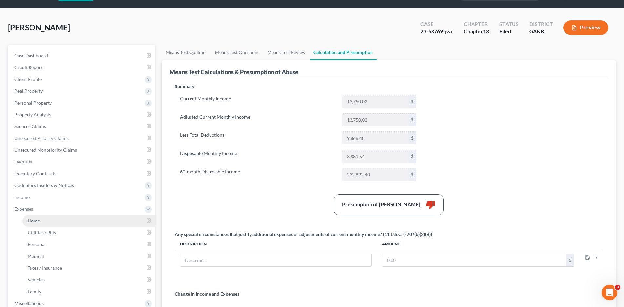
click at [45, 223] on link "Home" at bounding box center [88, 221] width 133 height 12
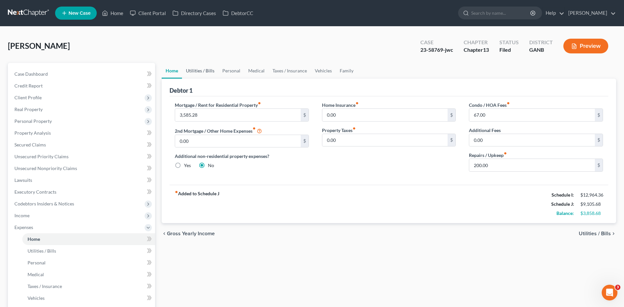
click at [195, 71] on link "Utilities / Bills" at bounding box center [200, 71] width 36 height 16
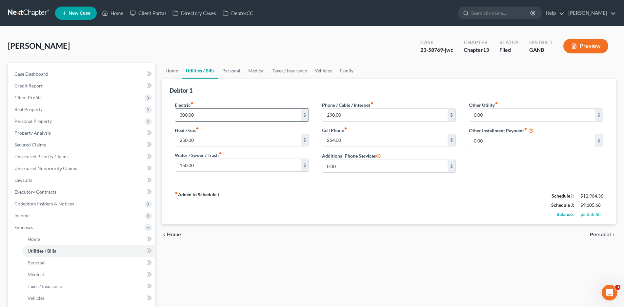
click at [190, 115] on input "300.00" at bounding box center [237, 115] width 125 height 12
type input "350.00"
click at [234, 67] on link "Personal" at bounding box center [231, 71] width 26 height 16
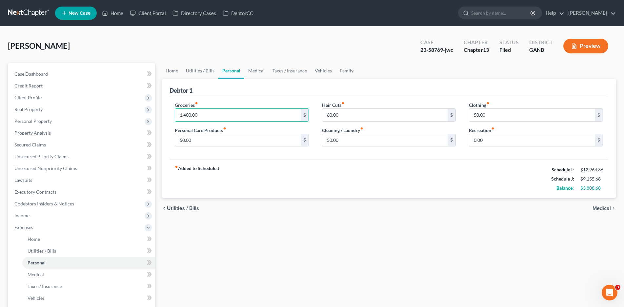
drag, startPoint x: 191, startPoint y: 114, endPoint x: 221, endPoint y: 122, distance: 30.8
click at [191, 114] on input "1,400.00" at bounding box center [237, 115] width 125 height 12
type input "1,500.00"
click at [208, 140] on input "50.00" at bounding box center [237, 140] width 125 height 12
type input "100.00"
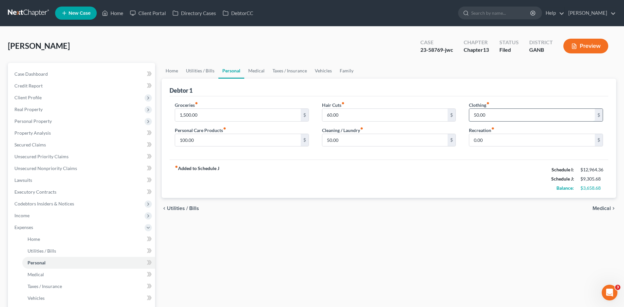
click at [496, 117] on input "50.00" at bounding box center [531, 115] width 125 height 12
type input "100.00"
click at [258, 73] on link "Medical" at bounding box center [256, 71] width 24 height 16
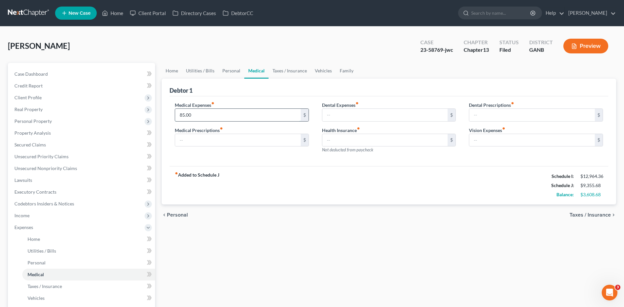
click at [196, 118] on input "85.00" at bounding box center [237, 115] width 125 height 12
click at [190, 141] on input "text" at bounding box center [237, 140] width 125 height 12
type input "50.00"
click at [290, 69] on link "Taxes / Insurance" at bounding box center [289, 71] width 42 height 16
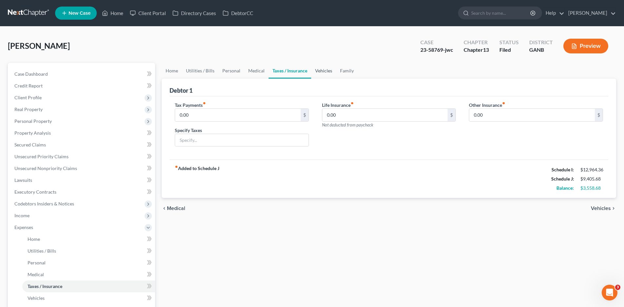
click at [323, 69] on link "Vehicles" at bounding box center [323, 71] width 25 height 16
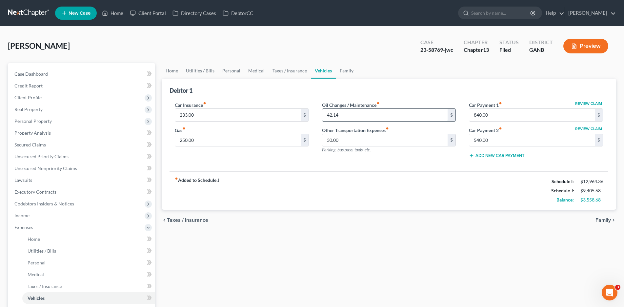
drag, startPoint x: 336, startPoint y: 116, endPoint x: 347, endPoint y: 118, distance: 11.4
click at [336, 116] on input "42.14" at bounding box center [384, 115] width 125 height 12
type input "50.00"
click at [488, 115] on input "840.00" at bounding box center [531, 115] width 125 height 12
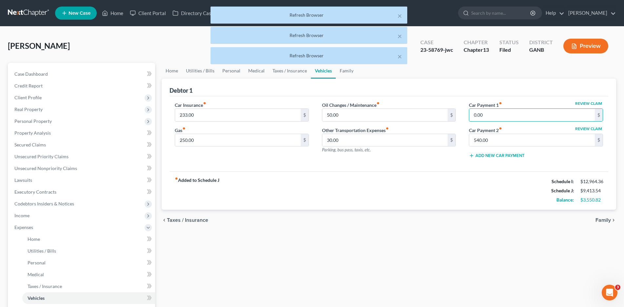
type input "0.00"
click at [579, 102] on button "Review Claim" at bounding box center [588, 104] width 29 height 4
select select "3"
select select "14"
select select "0"
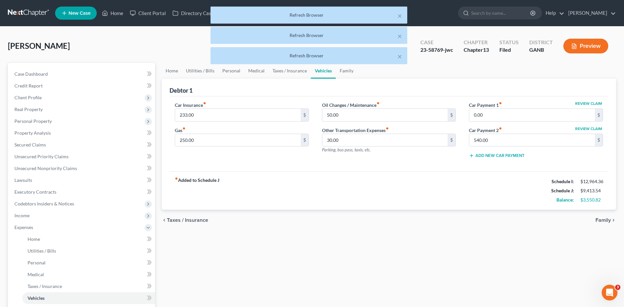
select select "1"
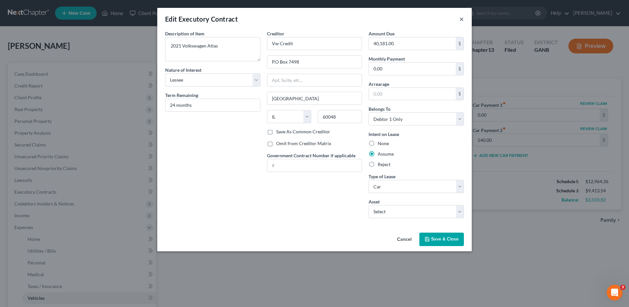
click at [461, 20] on button "×" at bounding box center [461, 19] width 5 height 8
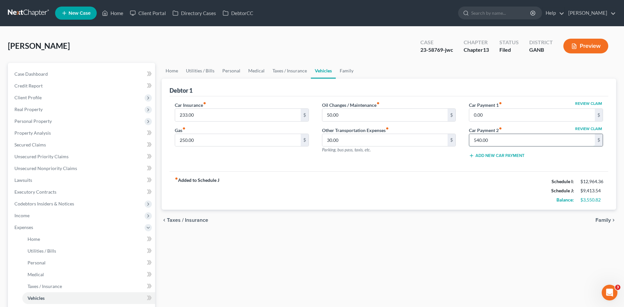
click at [486, 143] on input "540.00" at bounding box center [531, 140] width 125 height 12
click at [491, 145] on input "540.00" at bounding box center [531, 140] width 125 height 12
drag, startPoint x: 491, startPoint y: 142, endPoint x: 470, endPoint y: 141, distance: 20.7
click at [470, 141] on input "540.00" at bounding box center [531, 140] width 125 height 12
type input "676.00"
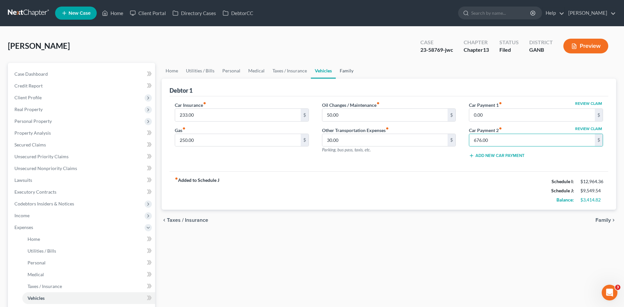
click at [346, 70] on link "Family" at bounding box center [347, 71] width 22 height 16
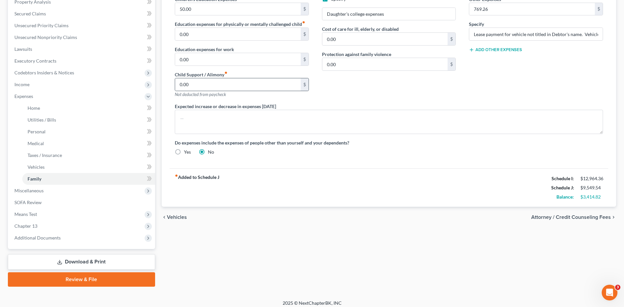
scroll to position [136, 0]
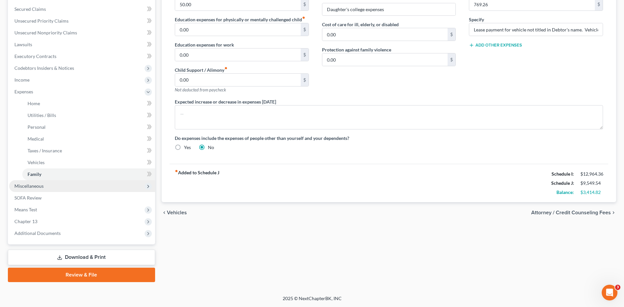
click at [26, 186] on span "Miscellaneous" at bounding box center [28, 186] width 29 height 6
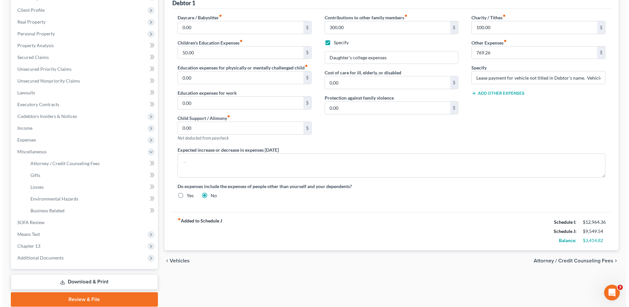
scroll to position [112, 0]
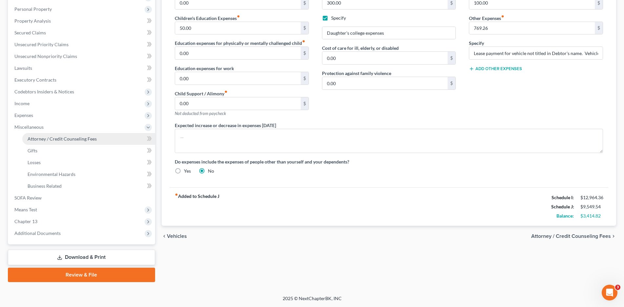
click at [39, 142] on link "Attorney / Credit Counseling Fees" at bounding box center [88, 139] width 133 height 12
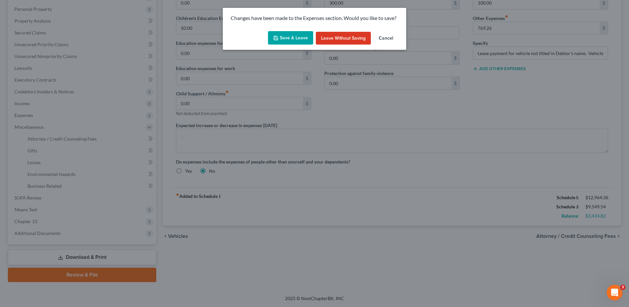
click at [287, 36] on button "Save & Leave" at bounding box center [290, 38] width 45 height 14
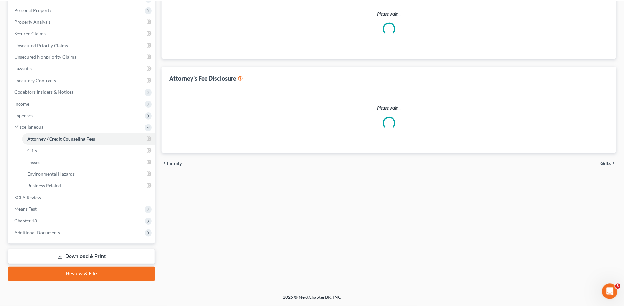
scroll to position [4, 0]
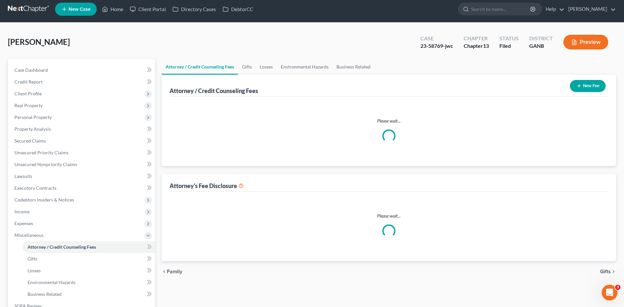
select select "0"
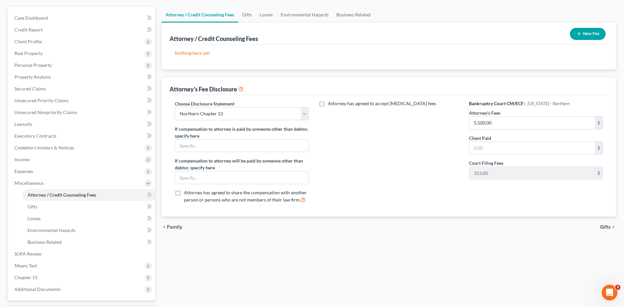
scroll to position [112, 0]
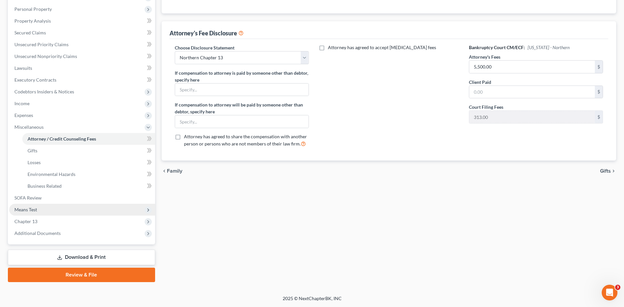
click at [37, 210] on span "Means Test" at bounding box center [25, 210] width 23 height 6
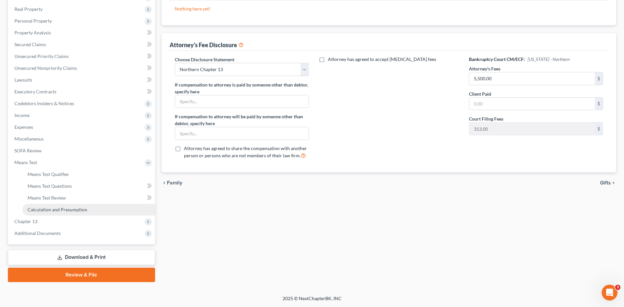
scroll to position [100, 0]
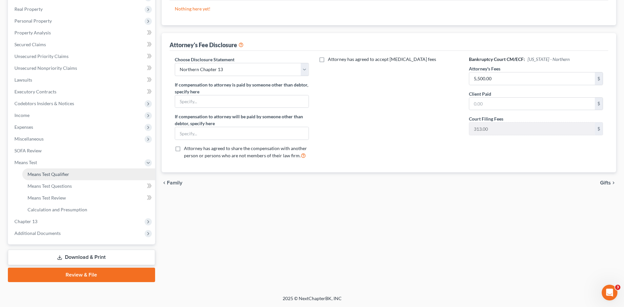
click at [59, 173] on span "Means Test Qualifier" at bounding box center [49, 174] width 42 height 6
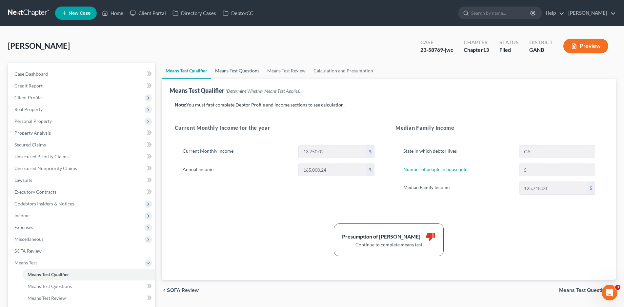
click at [245, 70] on link "Means Test Questions" at bounding box center [237, 71] width 52 height 16
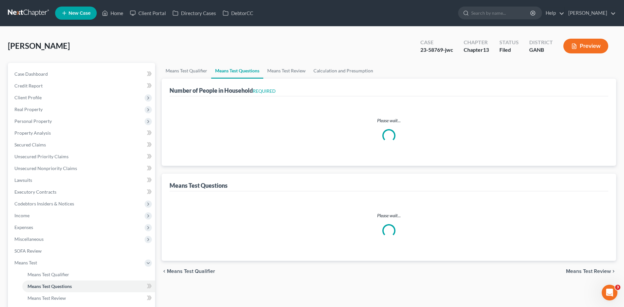
select select "0"
select select "60"
select select "0"
select select "60"
select select "5"
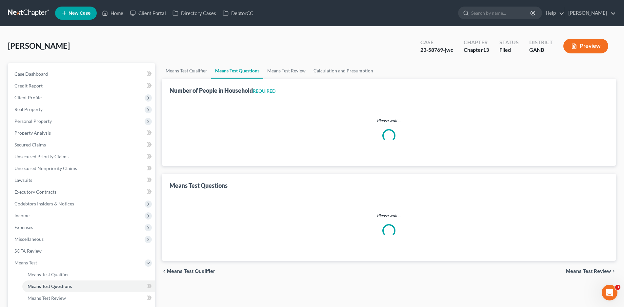
select select "1"
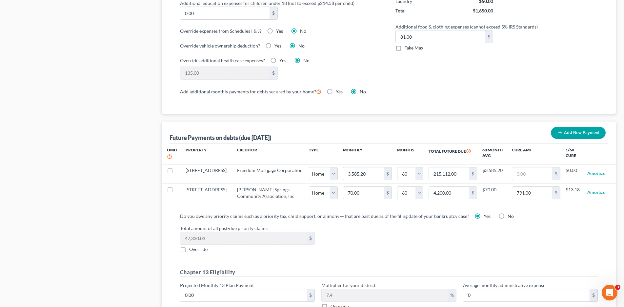
scroll to position [623, 0]
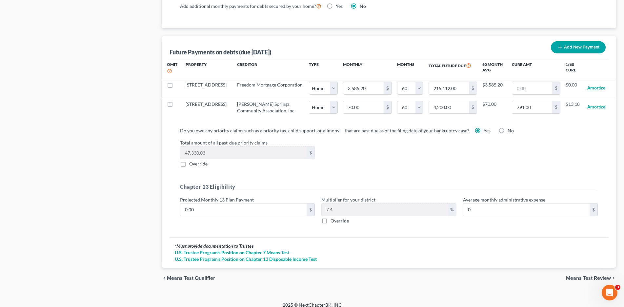
click at [578, 276] on span "Means Test Review" at bounding box center [588, 278] width 45 height 5
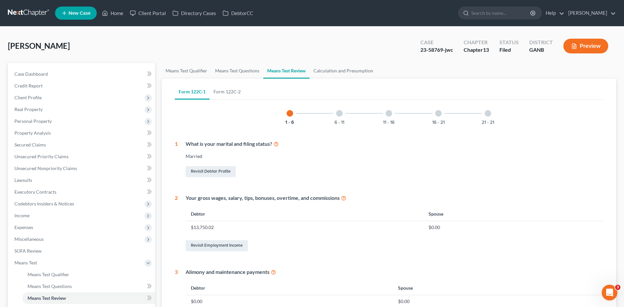
click at [488, 115] on div at bounding box center [487, 113] width 7 height 7
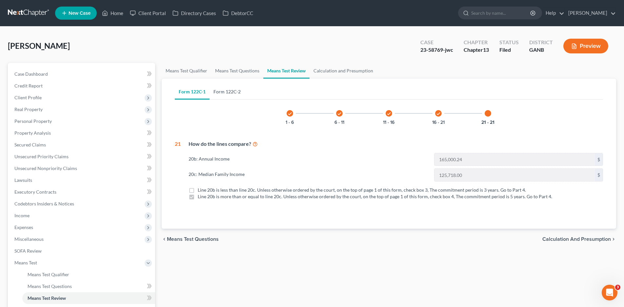
click at [221, 95] on link "Form 122C-2" at bounding box center [226, 92] width 35 height 16
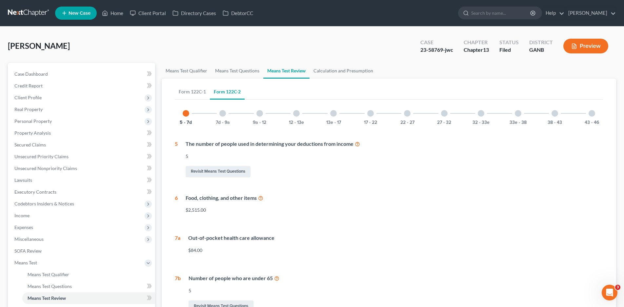
click at [591, 114] on div at bounding box center [591, 113] width 7 height 7
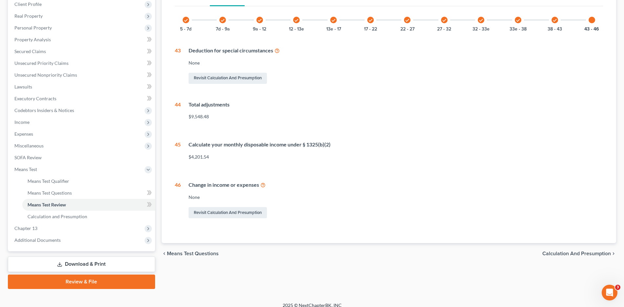
scroll to position [100, 0]
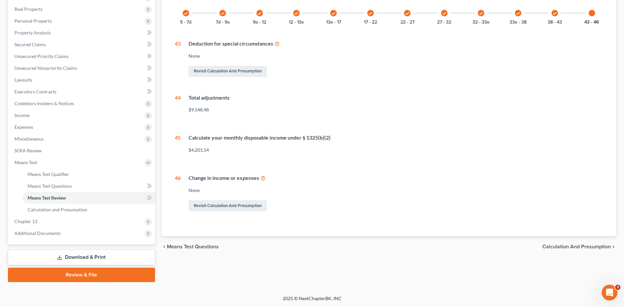
click at [550, 245] on span "Calculation and Presumption" at bounding box center [576, 246] width 68 height 5
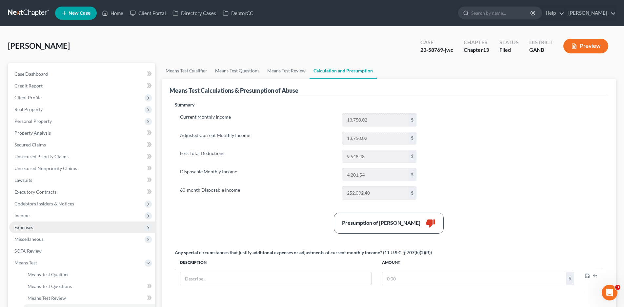
click at [26, 225] on span "Expenses" at bounding box center [23, 227] width 19 height 6
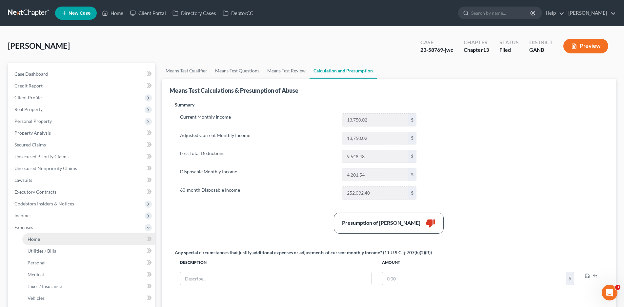
click at [41, 236] on link "Home" at bounding box center [88, 239] width 133 height 12
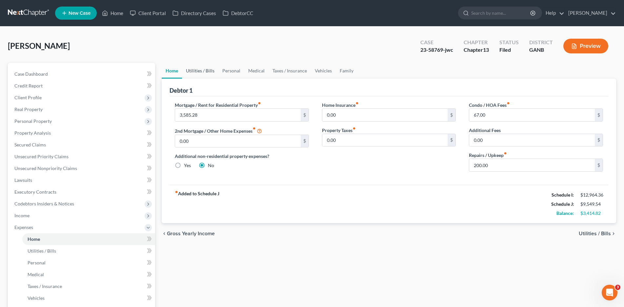
click at [204, 70] on link "Utilities / Bills" at bounding box center [200, 71] width 36 height 16
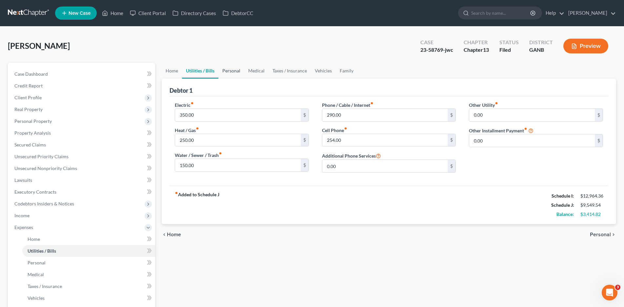
click at [230, 68] on link "Personal" at bounding box center [231, 71] width 26 height 16
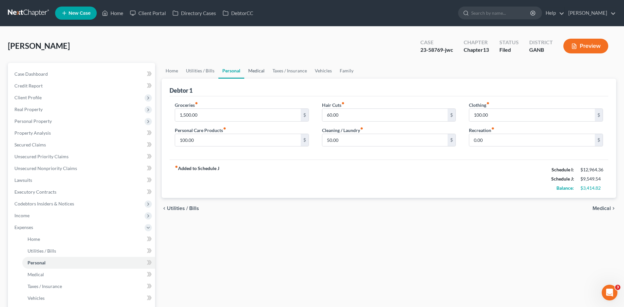
click at [256, 72] on link "Medical" at bounding box center [256, 71] width 24 height 16
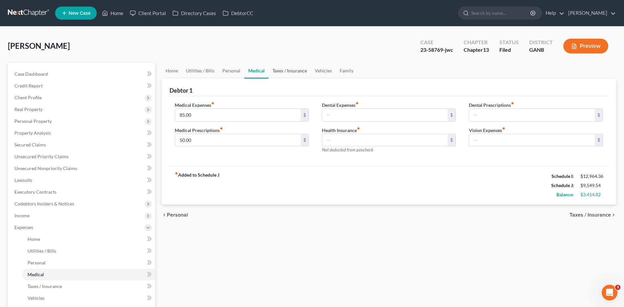
click at [276, 70] on link "Taxes / Insurance" at bounding box center [289, 71] width 42 height 16
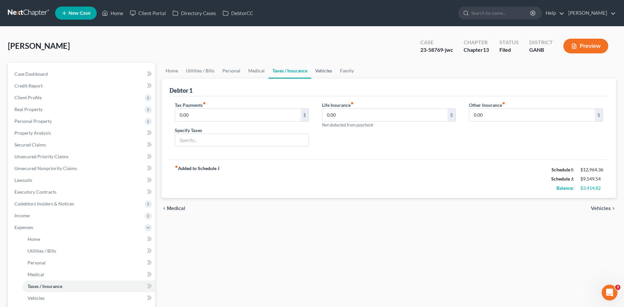
click at [322, 69] on link "Vehicles" at bounding box center [323, 71] width 25 height 16
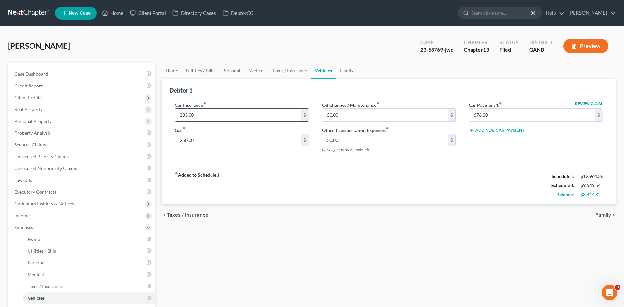
click at [190, 118] on input "233.00" at bounding box center [237, 115] width 125 height 12
click at [184, 143] on input "250.00" at bounding box center [237, 140] width 125 height 12
type input "350.00"
click at [341, 70] on link "Family" at bounding box center [347, 71] width 22 height 16
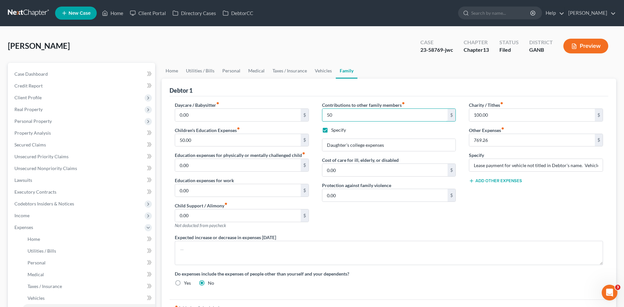
type input "5"
type input "0"
type input "300.00"
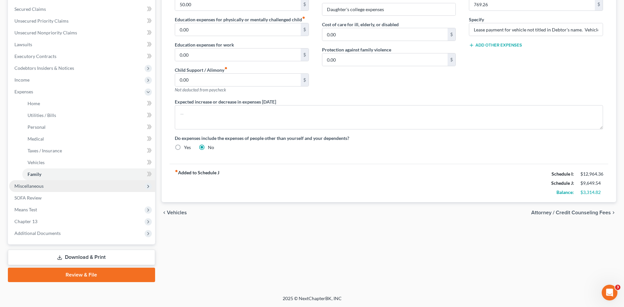
click at [36, 188] on span "Miscellaneous" at bounding box center [28, 186] width 29 height 6
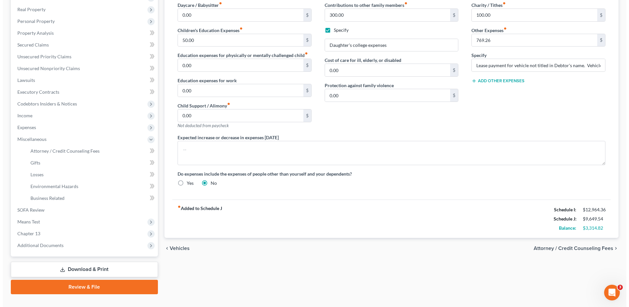
scroll to position [112, 0]
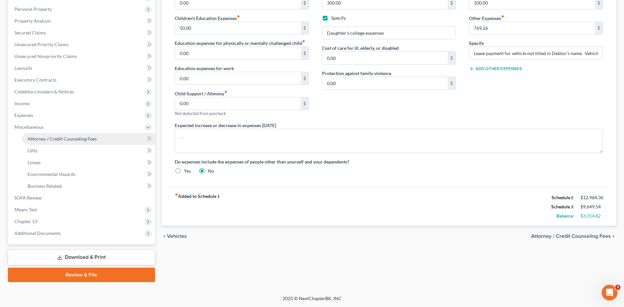
click at [35, 137] on span "Attorney / Credit Counseling Fees" at bounding box center [62, 139] width 69 height 6
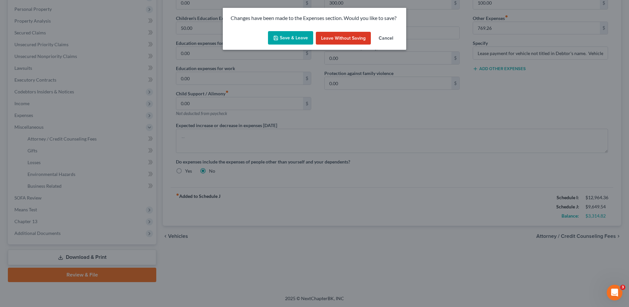
click at [277, 39] on polyline "button" at bounding box center [276, 39] width 2 height 2
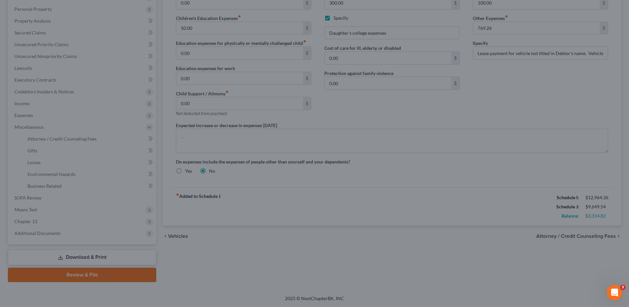
select select "0"
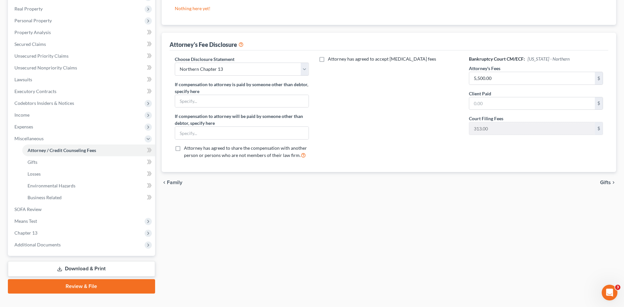
scroll to position [112, 0]
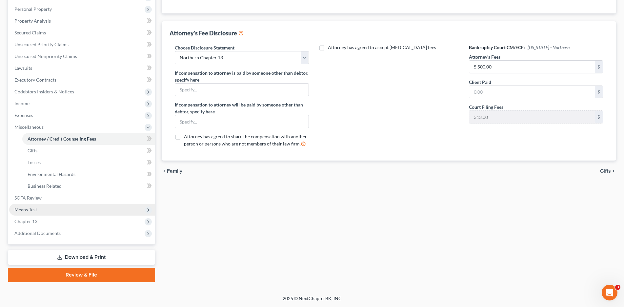
click at [24, 212] on span "Means Test" at bounding box center [25, 210] width 23 height 6
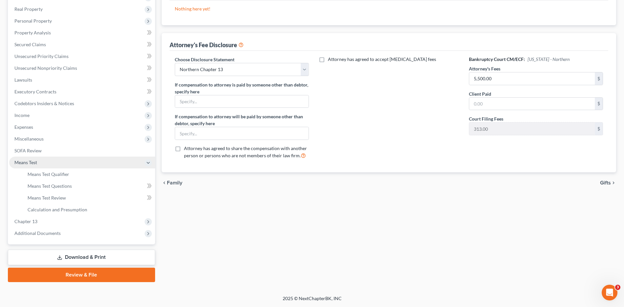
scroll to position [100, 0]
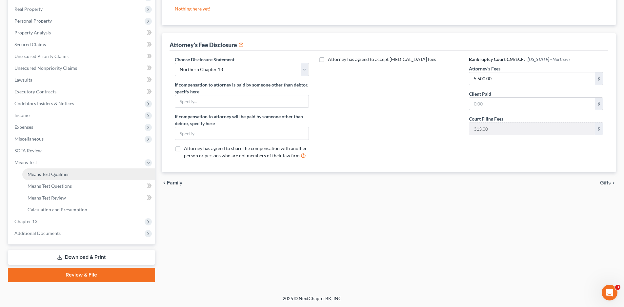
click at [59, 172] on span "Means Test Qualifier" at bounding box center [49, 174] width 42 height 6
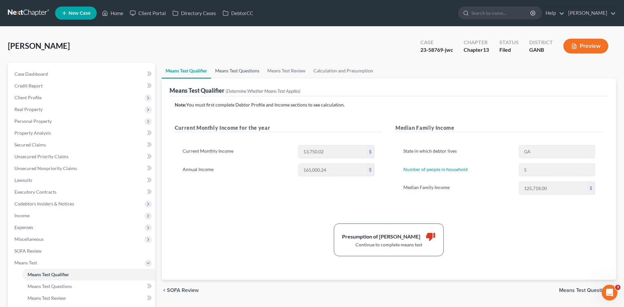
click at [227, 69] on link "Means Test Questions" at bounding box center [237, 71] width 52 height 16
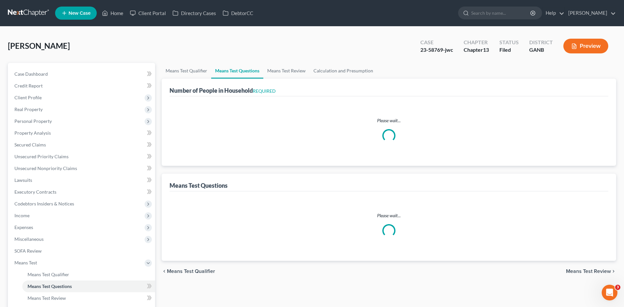
select select "0"
select select "60"
select select "0"
select select "60"
select select "5"
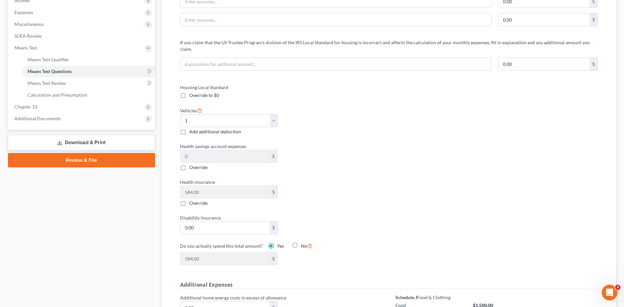
scroll to position [197, 0]
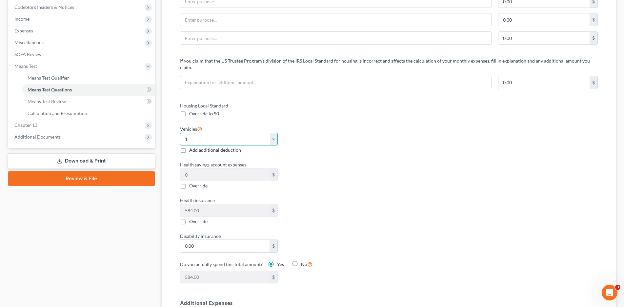
click at [274, 133] on select "Select 0 1 2 3 4 5" at bounding box center [229, 139] width 98 height 13
select select "2"
click at [180, 133] on select "Select 0 1 2 3 4 5" at bounding box center [229, 139] width 98 height 13
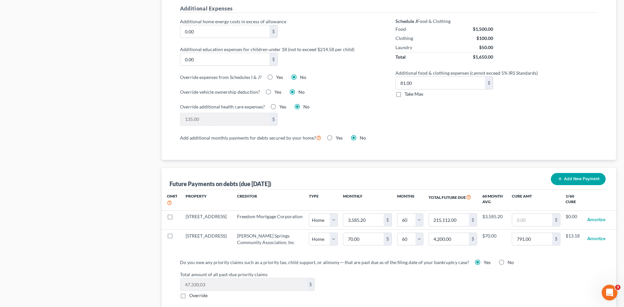
scroll to position [491, 0]
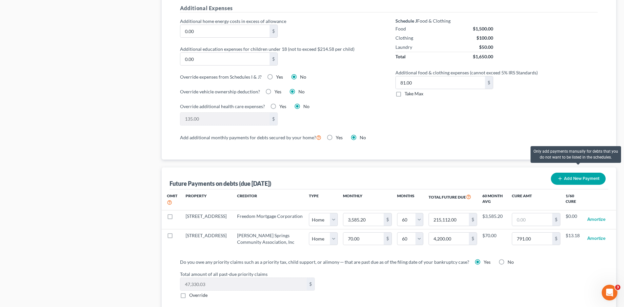
click at [577, 173] on button "Add New Payment" at bounding box center [577, 179] width 55 height 12
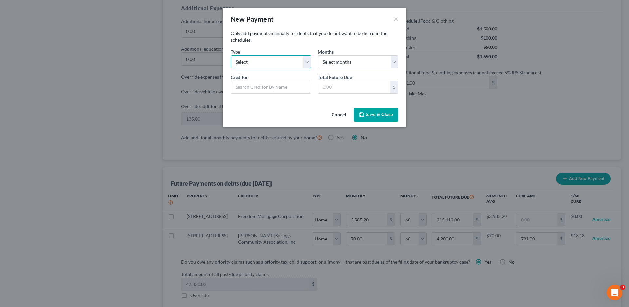
click at [248, 64] on select "Select Home Vehicle Other" at bounding box center [271, 61] width 81 height 13
select select "1"
click at [231, 55] on select "Select Home Vehicle Other" at bounding box center [271, 61] width 81 height 13
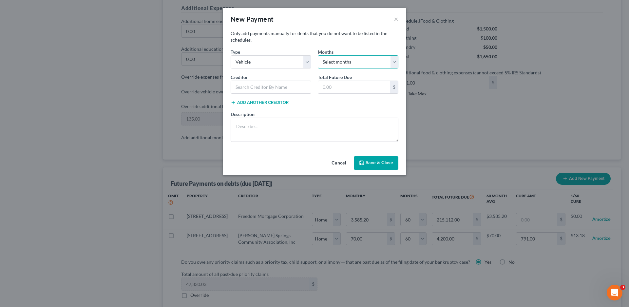
click at [342, 63] on select "Select months 0 1 2 3 4 5 6 7 8 9 10 11 12 13 14 15 16 17 18 19 20 21 22 23 24 …" at bounding box center [358, 61] width 81 height 13
select select "48"
click at [318, 55] on select "Select months 0 1 2 3 4 5 6 7 8 9 10 11 12 13 14 15 16 17 18 19 20 21 22 23 24 …" at bounding box center [358, 61] width 81 height 13
click at [338, 88] on input "text" at bounding box center [354, 87] width 72 height 12
type input "36,924.48"
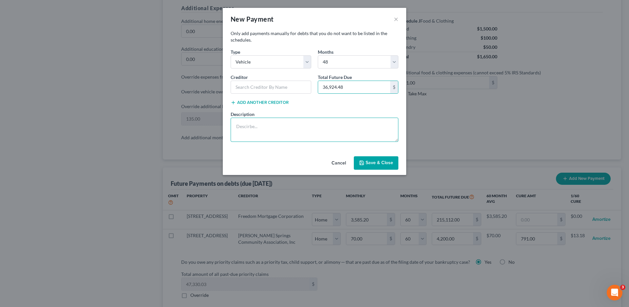
click at [259, 127] on textarea at bounding box center [315, 130] width 168 height 24
type textarea "Vehicle titled only in name of non-filing spouse"
click at [377, 162] on button "Save & Close" at bounding box center [376, 163] width 45 height 14
select select "1"
select select "48"
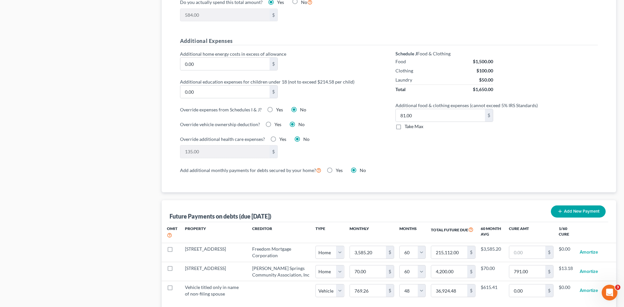
scroll to position [655, 0]
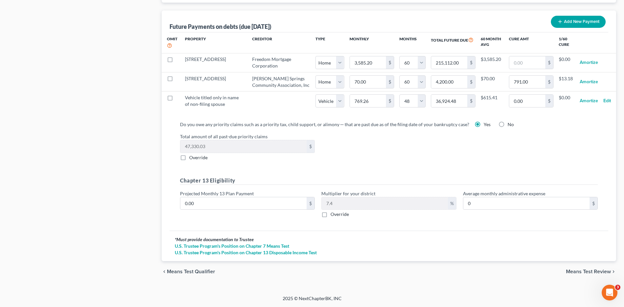
click at [574, 270] on span "Means Test Review" at bounding box center [588, 271] width 45 height 5
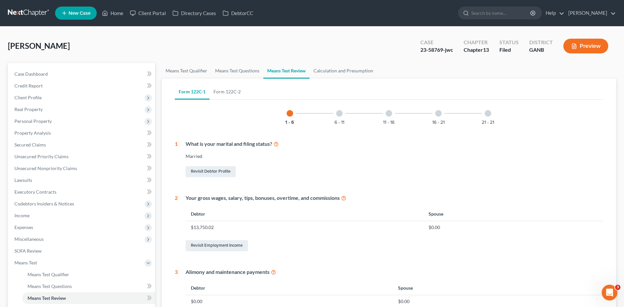
click at [487, 112] on div at bounding box center [487, 113] width 7 height 7
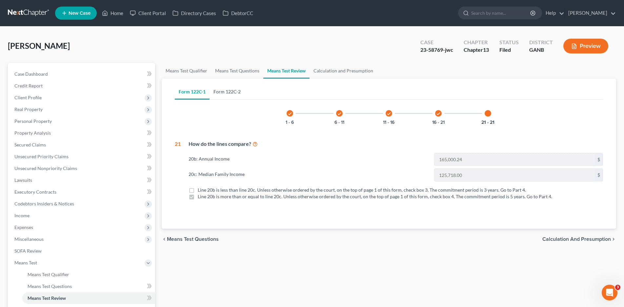
click at [228, 89] on link "Form 122C-2" at bounding box center [226, 92] width 35 height 16
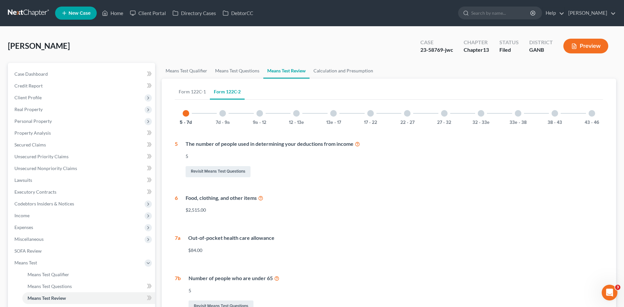
click at [590, 114] on div at bounding box center [591, 113] width 7 height 7
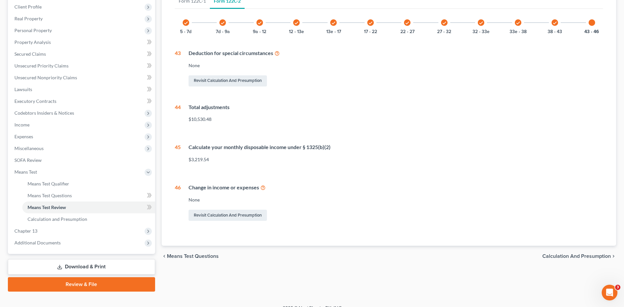
scroll to position [100, 0]
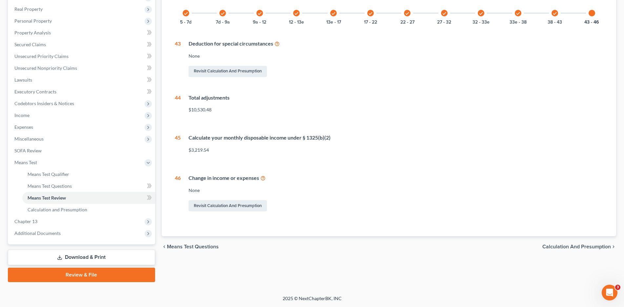
click at [547, 247] on span "Calculation and Presumption" at bounding box center [576, 246] width 68 height 5
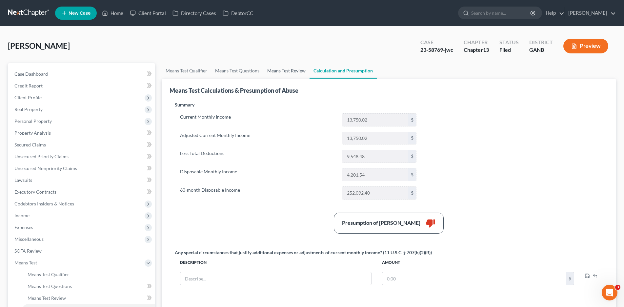
click at [275, 72] on link "Means Test Review" at bounding box center [286, 71] width 46 height 16
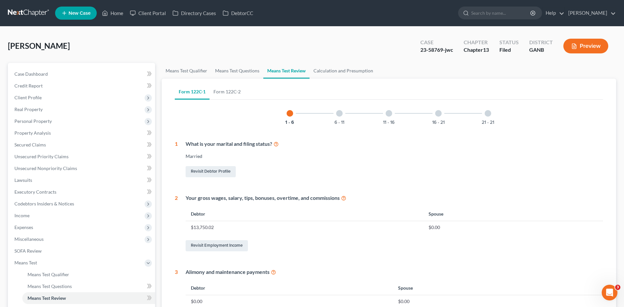
click at [487, 115] on div at bounding box center [487, 113] width 7 height 7
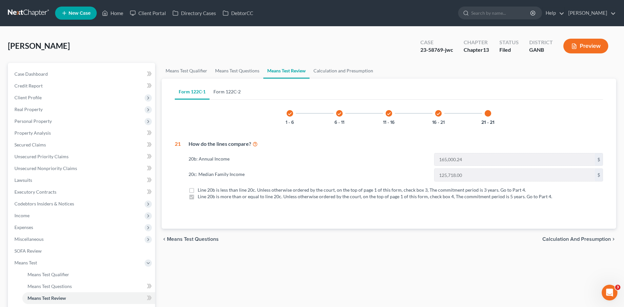
drag, startPoint x: 226, startPoint y: 91, endPoint x: 332, endPoint y: 105, distance: 107.0
click at [225, 91] on link "Form 122C-2" at bounding box center [226, 92] width 35 height 16
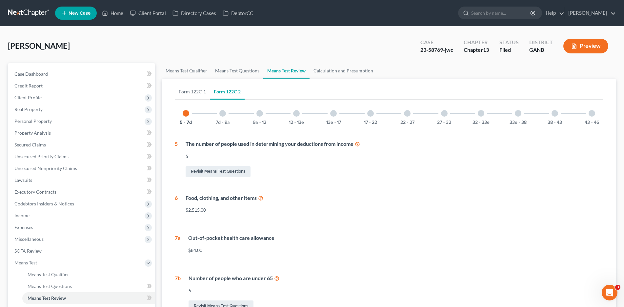
click at [591, 114] on div at bounding box center [591, 113] width 7 height 7
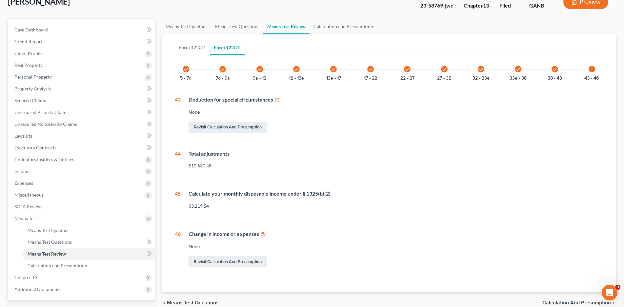
scroll to position [100, 0]
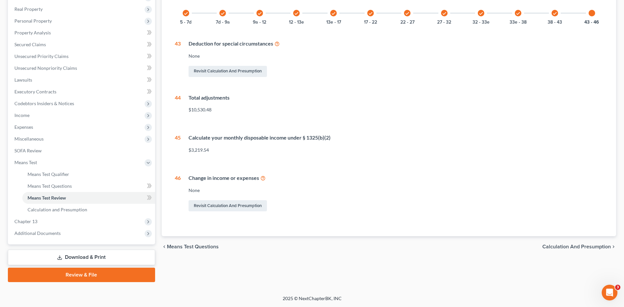
click at [556, 245] on span "Calculation and Presumption" at bounding box center [576, 246] width 68 height 5
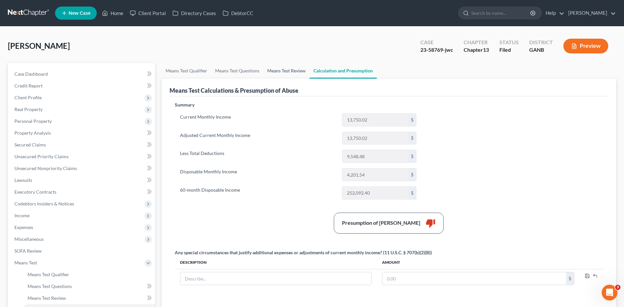
click at [287, 67] on link "Means Test Review" at bounding box center [286, 71] width 46 height 16
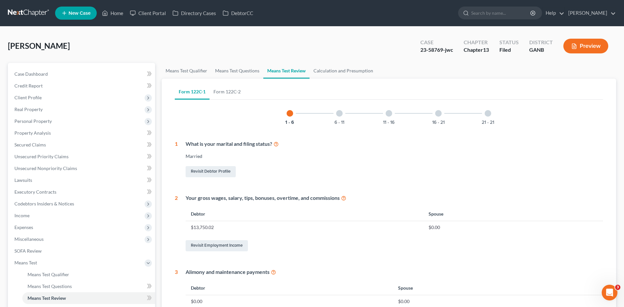
click at [339, 113] on div at bounding box center [339, 113] width 7 height 7
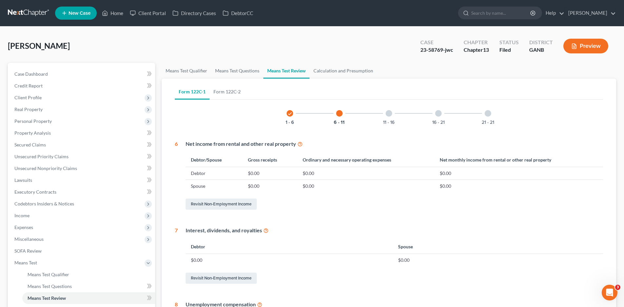
click at [387, 115] on div at bounding box center [388, 113] width 7 height 7
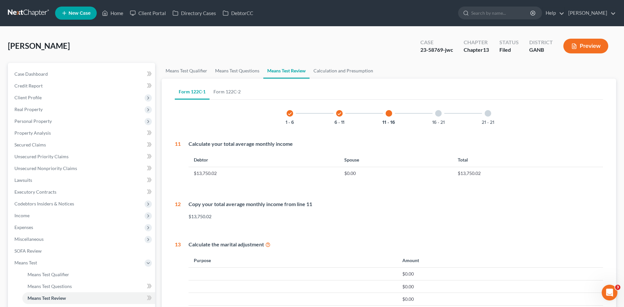
click at [437, 113] on div at bounding box center [438, 113] width 7 height 7
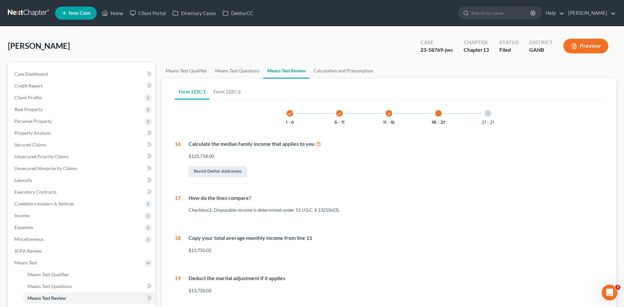
click at [487, 112] on div at bounding box center [487, 113] width 7 height 7
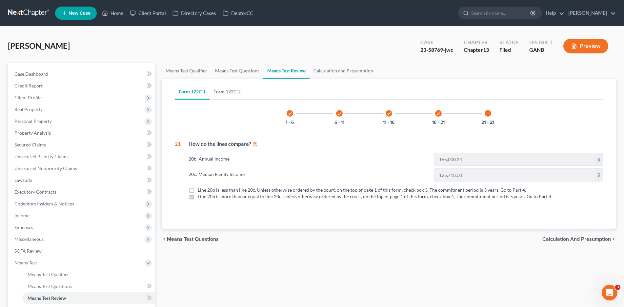
click at [220, 92] on link "Form 122C-2" at bounding box center [226, 92] width 35 height 16
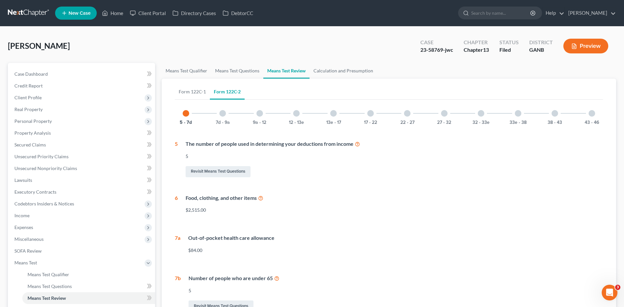
click at [222, 116] on div at bounding box center [222, 113] width 7 height 7
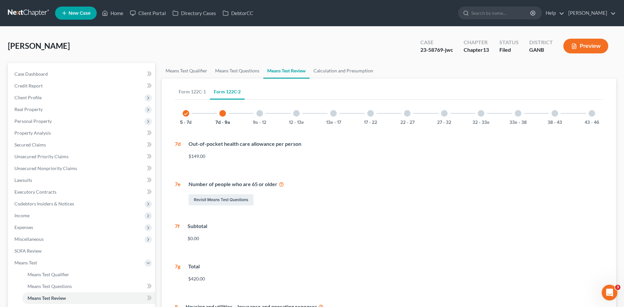
click at [259, 113] on div at bounding box center [259, 113] width 7 height 7
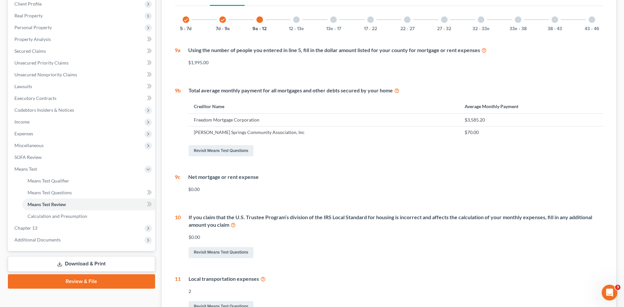
scroll to position [71, 0]
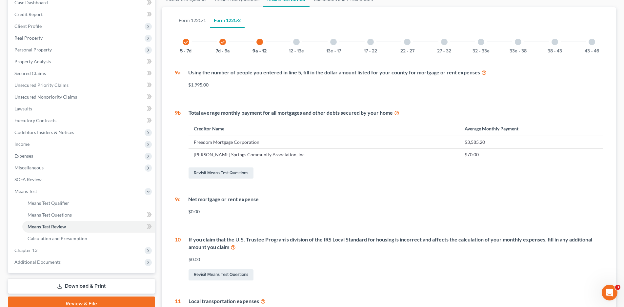
click at [297, 43] on div at bounding box center [296, 42] width 7 height 7
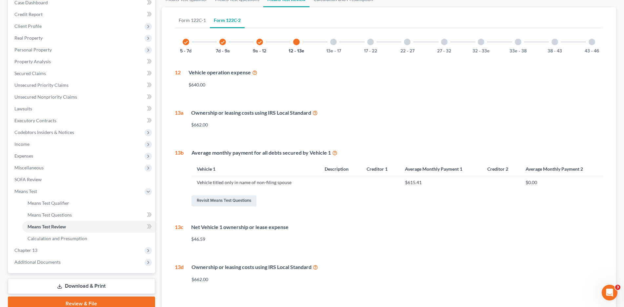
click at [332, 42] on div at bounding box center [333, 42] width 7 height 7
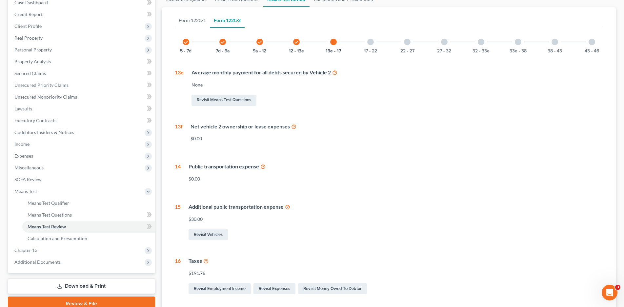
drag, startPoint x: 368, startPoint y: 44, endPoint x: 375, endPoint y: 55, distance: 12.6
click at [369, 44] on div at bounding box center [370, 42] width 7 height 7
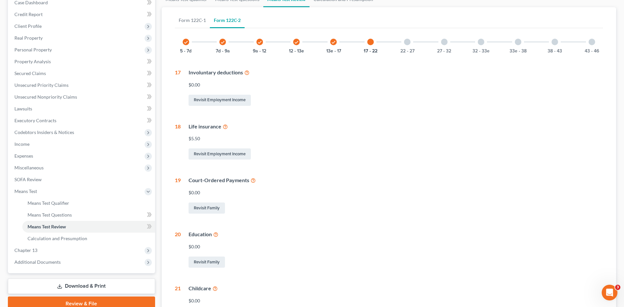
click at [407, 42] on div at bounding box center [407, 42] width 7 height 7
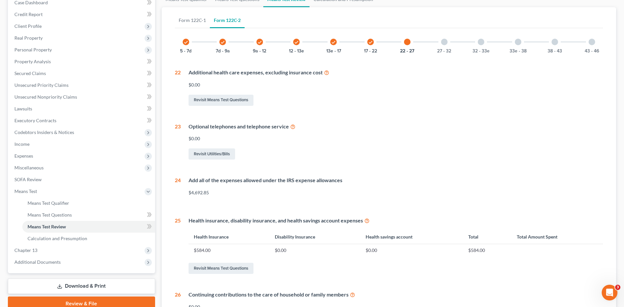
click at [443, 42] on div at bounding box center [444, 42] width 7 height 7
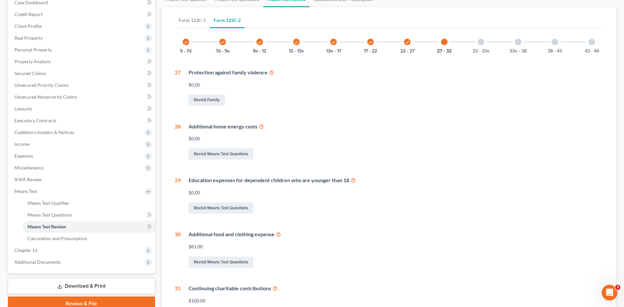
click at [479, 42] on div at bounding box center [480, 42] width 7 height 7
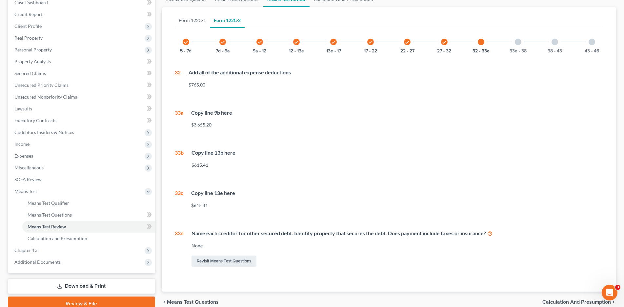
click at [517, 42] on div at bounding box center [517, 42] width 7 height 7
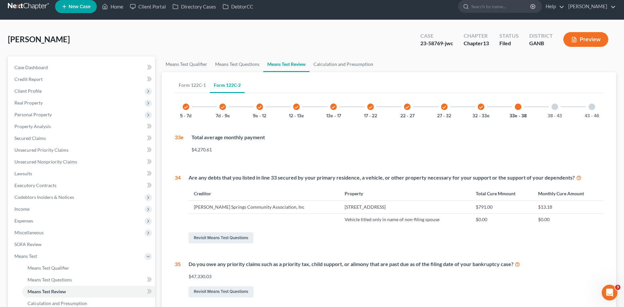
scroll to position [0, 0]
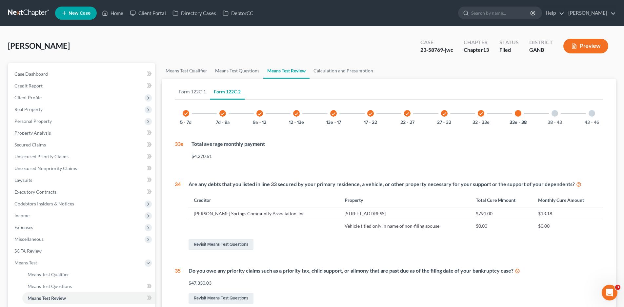
click at [553, 115] on div at bounding box center [554, 113] width 7 height 7
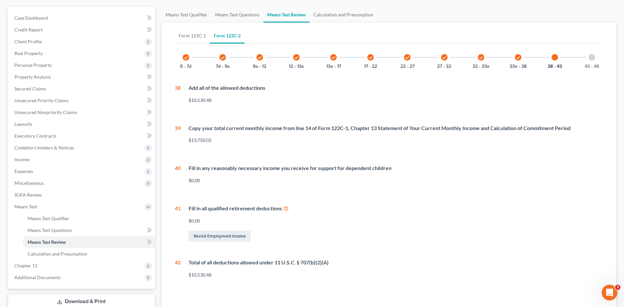
scroll to position [66, 0]
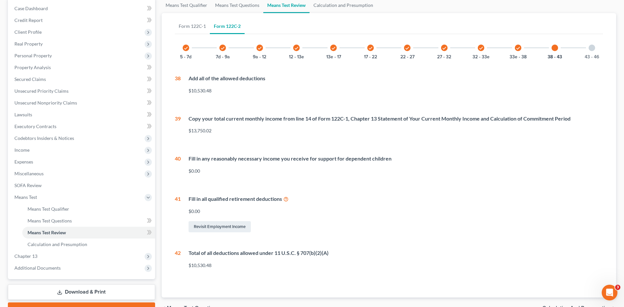
click at [592, 48] on div at bounding box center [591, 48] width 7 height 7
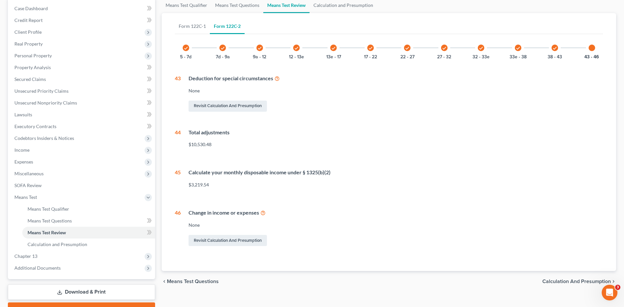
click at [554, 281] on span "Calculation and Presumption" at bounding box center [576, 281] width 68 height 5
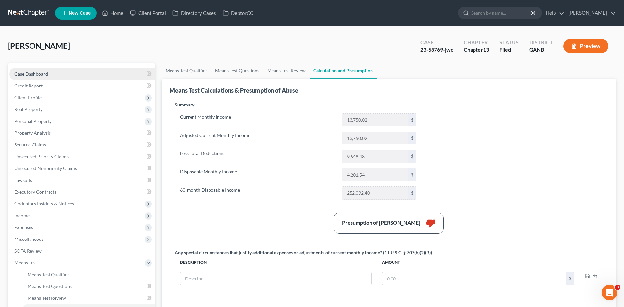
click at [21, 72] on span "Case Dashboard" at bounding box center [30, 74] width 33 height 6
